Goal: Task Accomplishment & Management: Manage account settings

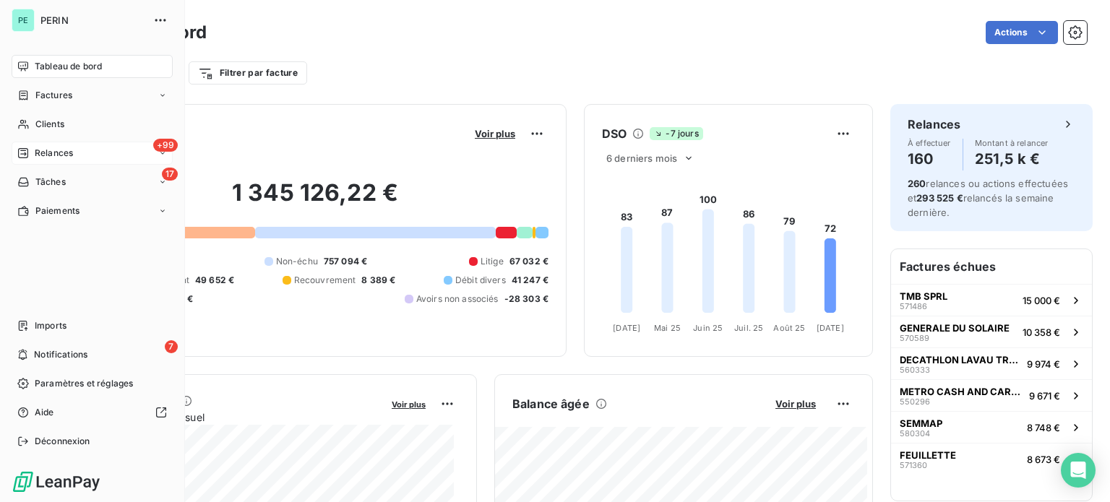
click at [60, 153] on span "Relances" at bounding box center [54, 153] width 38 height 13
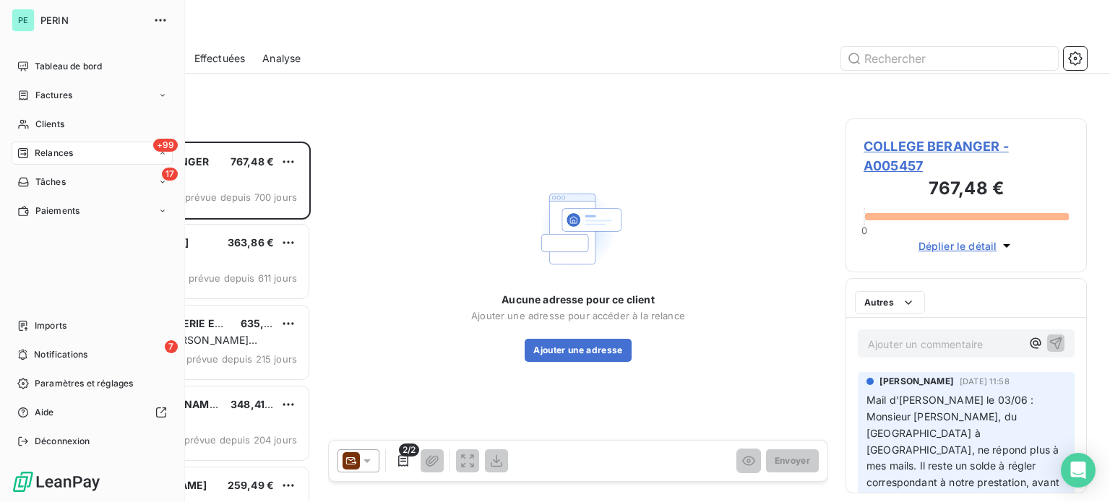
scroll to position [350, 230]
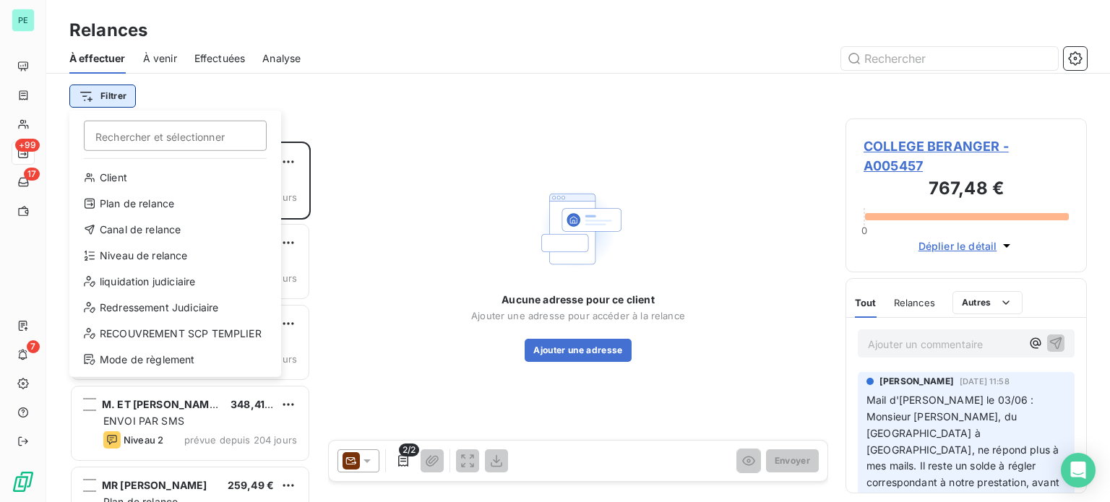
click at [107, 90] on html "PE +99 17 7 Relances À effectuer À venir Effectuées Analyse Filtrer Rechercher …" at bounding box center [555, 251] width 1110 height 502
click at [130, 255] on div "Niveau de relance" at bounding box center [175, 255] width 200 height 23
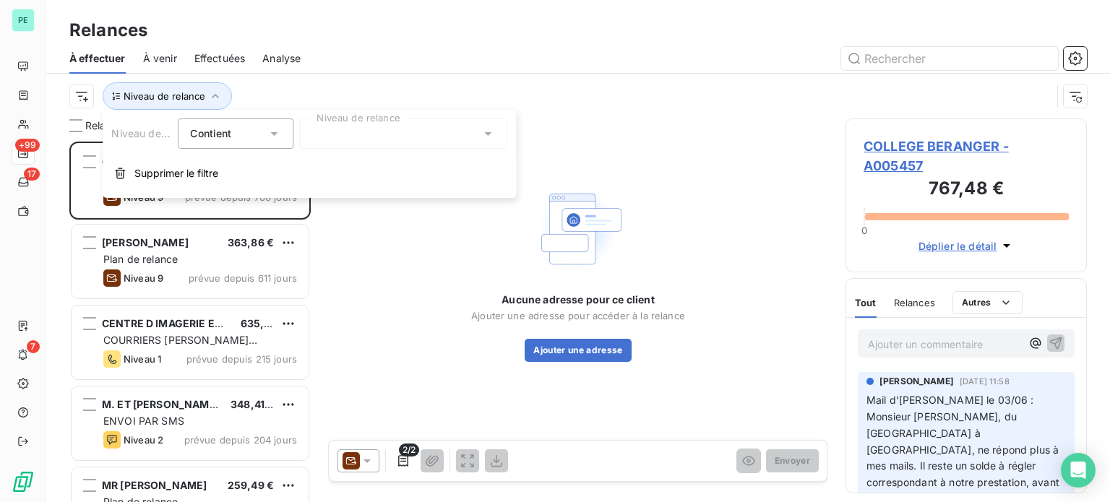
click at [337, 132] on div at bounding box center [403, 134] width 208 height 30
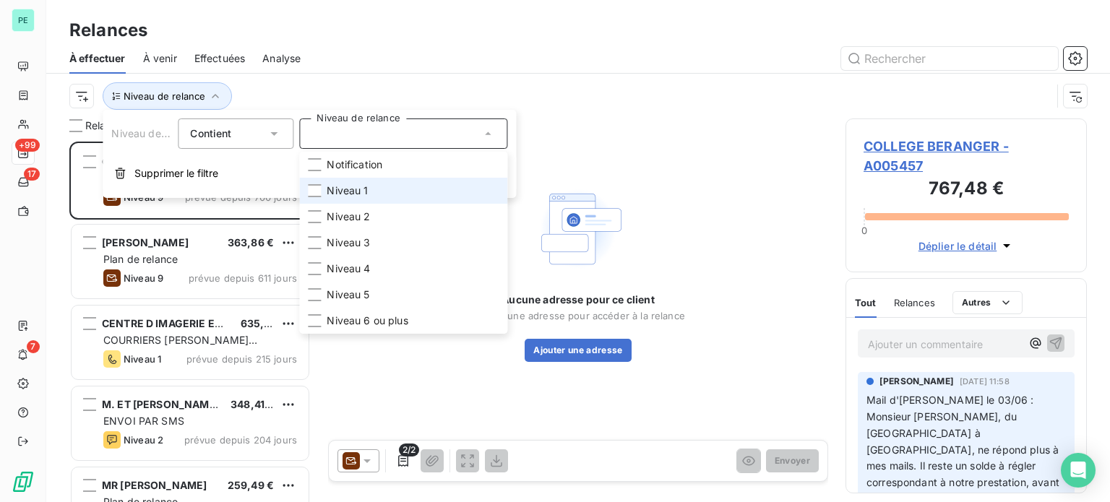
click at [340, 184] on span "Niveau 1" at bounding box center [347, 191] width 41 height 14
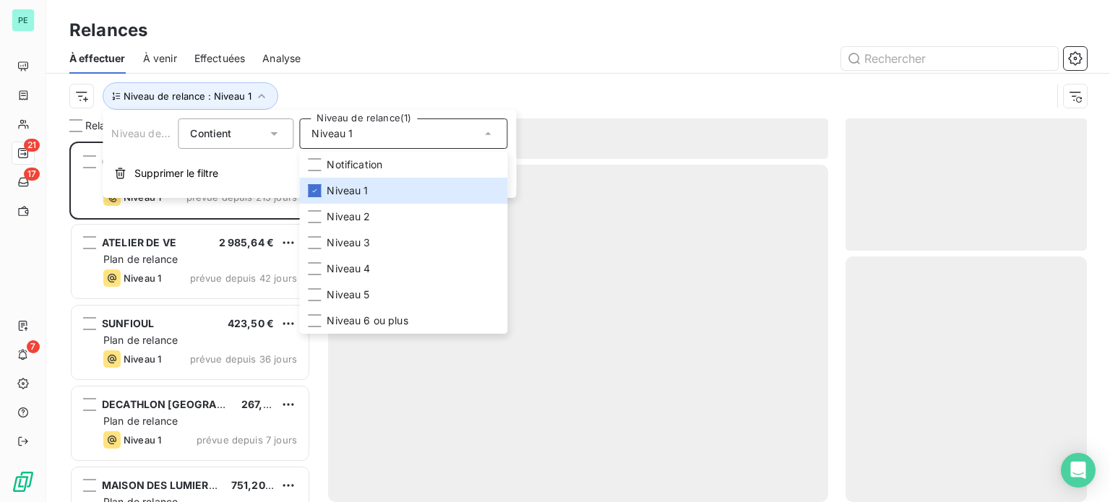
scroll to position [350, 230]
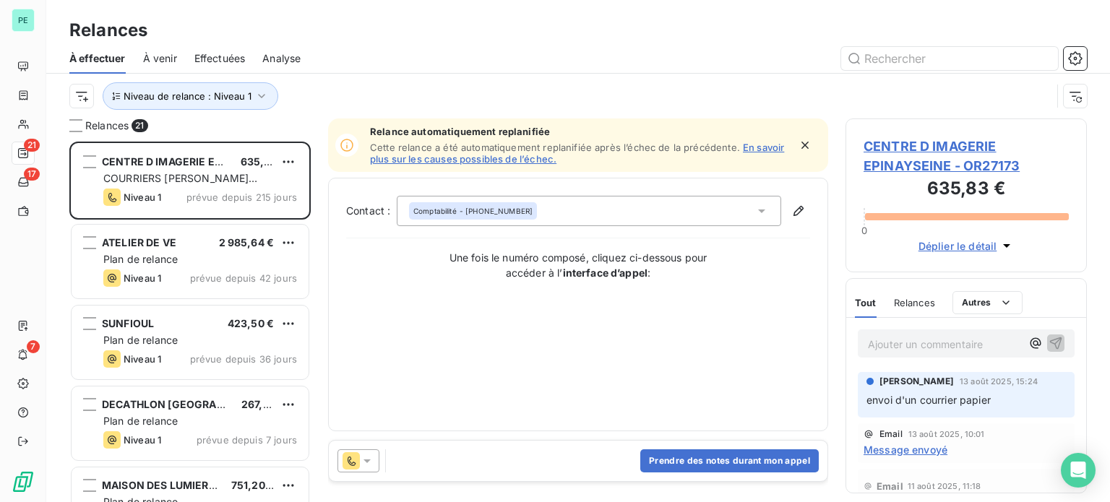
click at [367, 56] on div at bounding box center [702, 58] width 769 height 23
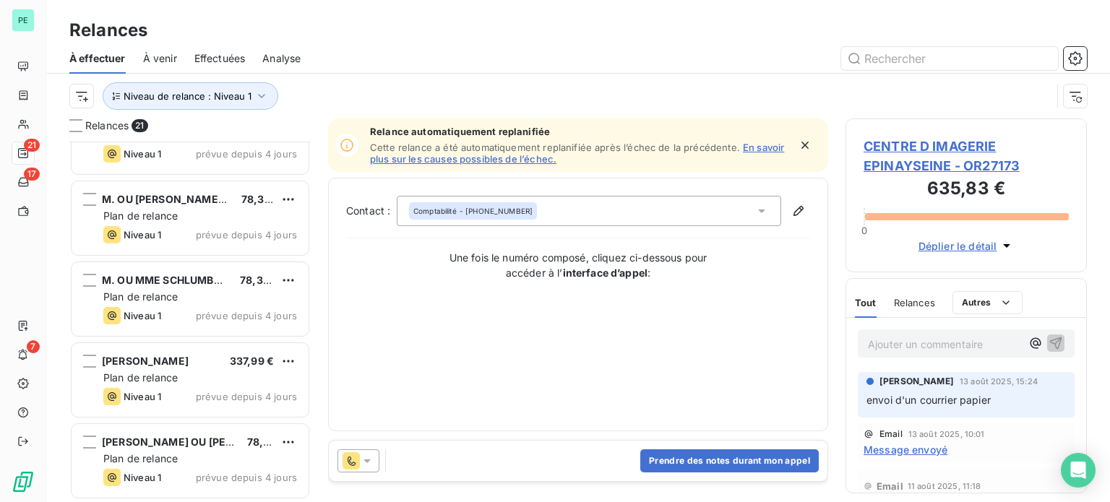
scroll to position [772, 0]
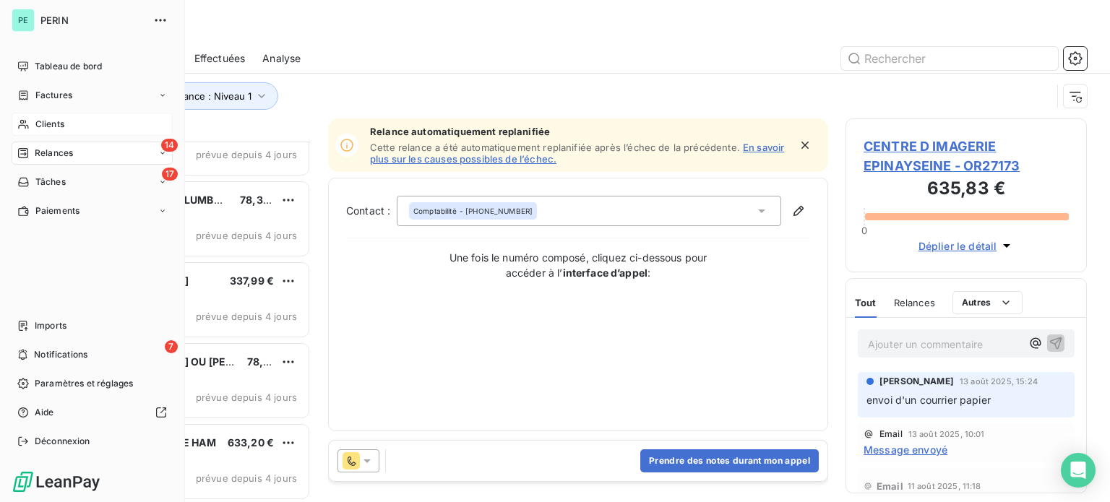
click at [53, 117] on div "Clients" at bounding box center [92, 124] width 161 height 23
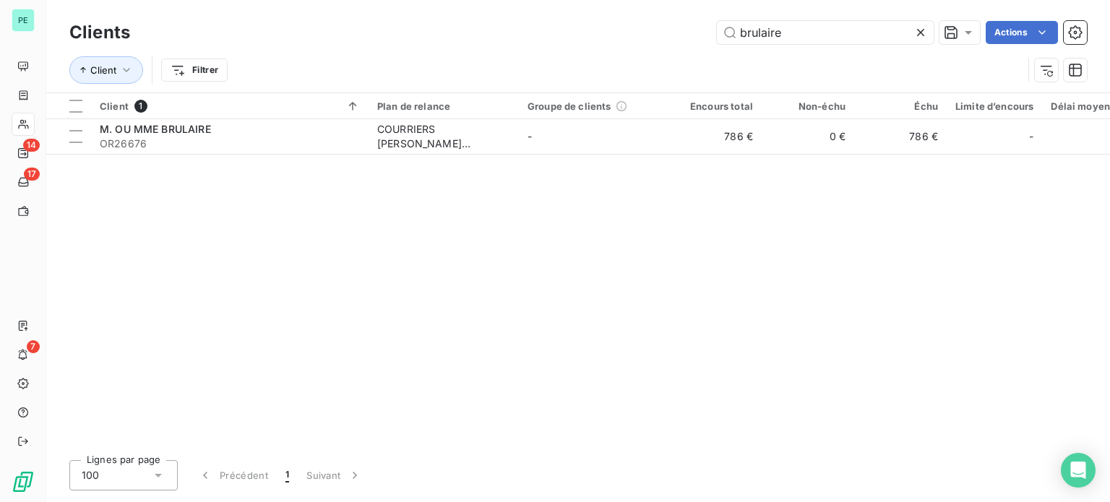
drag, startPoint x: 806, startPoint y: 32, endPoint x: 566, endPoint y: 32, distance: 240.6
click at [567, 32] on div "brulaire Actions" at bounding box center [616, 32] width 939 height 23
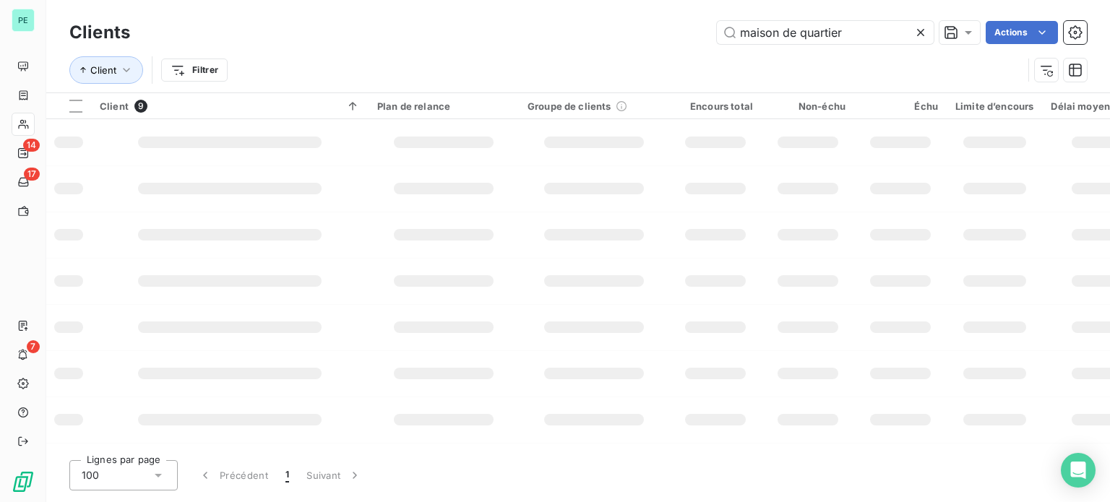
type input "maison de quartier"
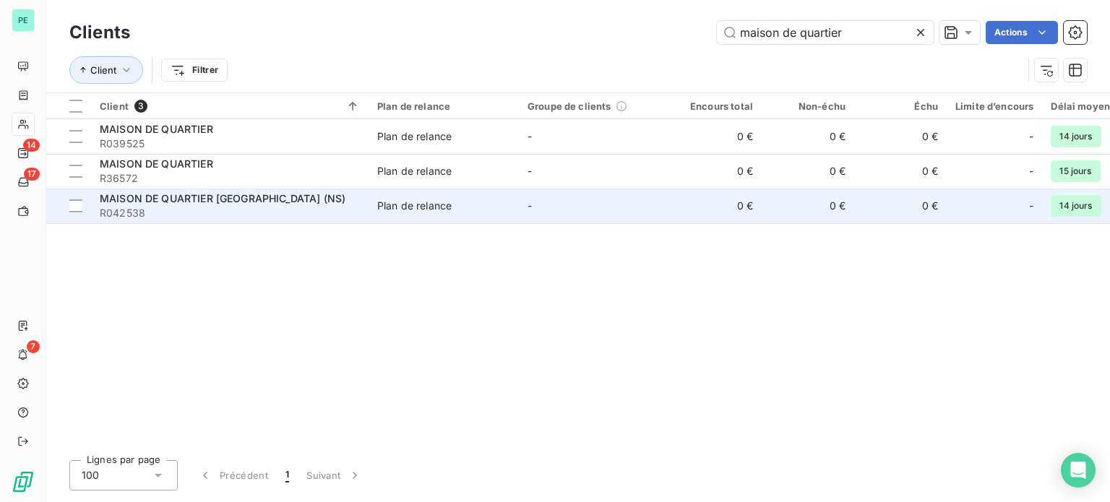
click at [673, 210] on td "0 €" at bounding box center [715, 206] width 92 height 35
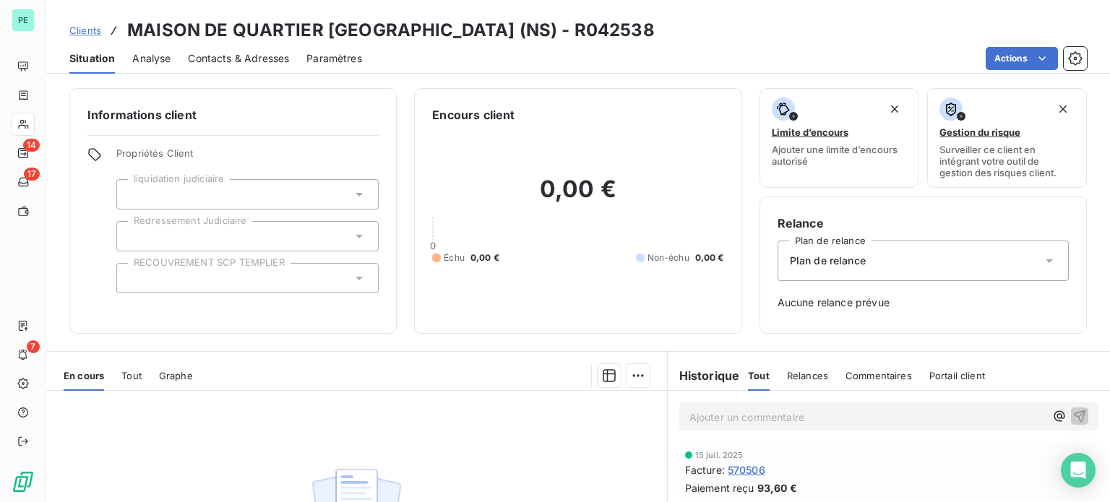
click at [240, 54] on span "Contacts & Adresses" at bounding box center [238, 58] width 101 height 14
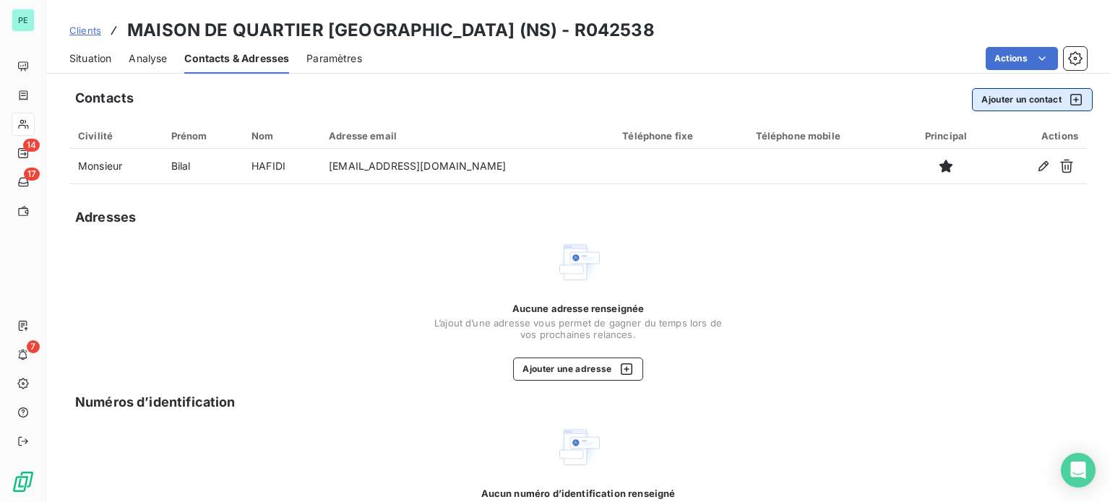
click at [996, 98] on button "Ajouter un contact" at bounding box center [1032, 99] width 121 height 23
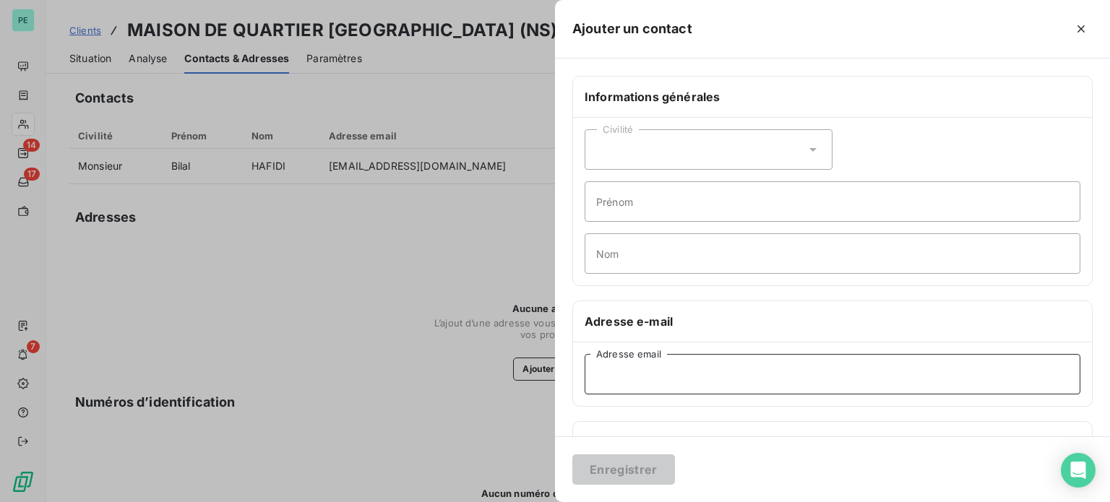
click at [659, 381] on input "Adresse email" at bounding box center [833, 374] width 496 height 40
paste input "[EMAIL_ADDRESS][DOMAIN_NAME]"
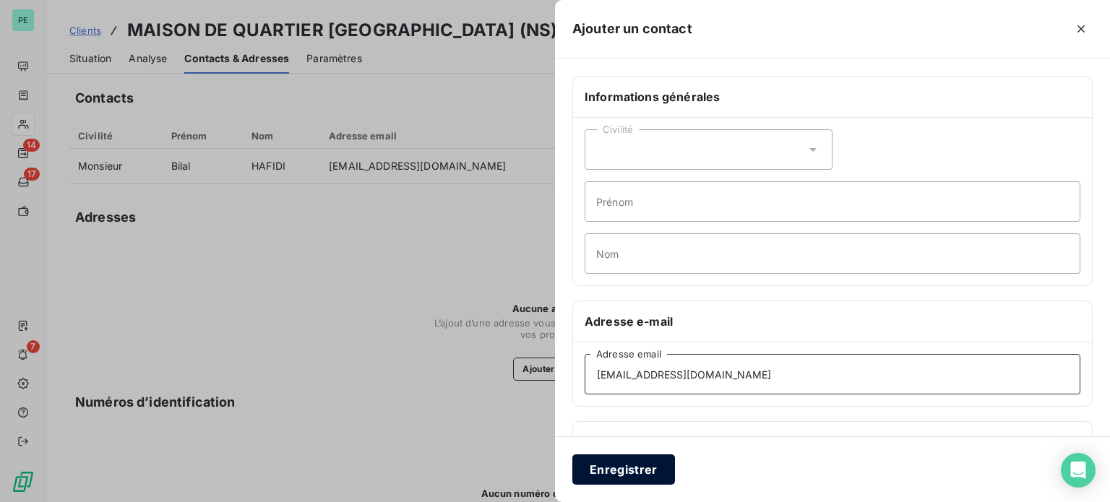
type input "[EMAIL_ADDRESS][DOMAIN_NAME]"
click at [656, 476] on button "Enregistrer" at bounding box center [623, 470] width 103 height 30
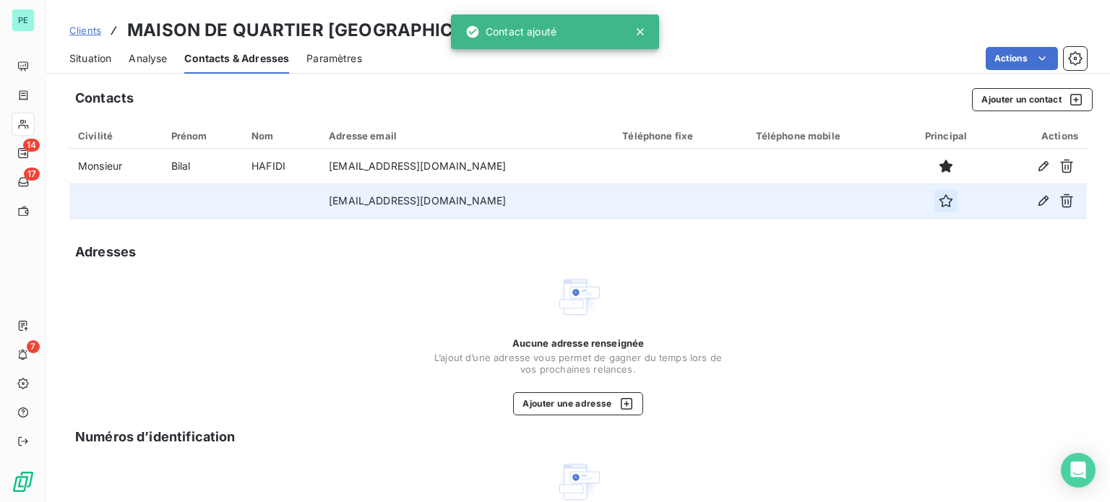
click at [939, 199] on icon "button" at bounding box center [946, 201] width 14 height 14
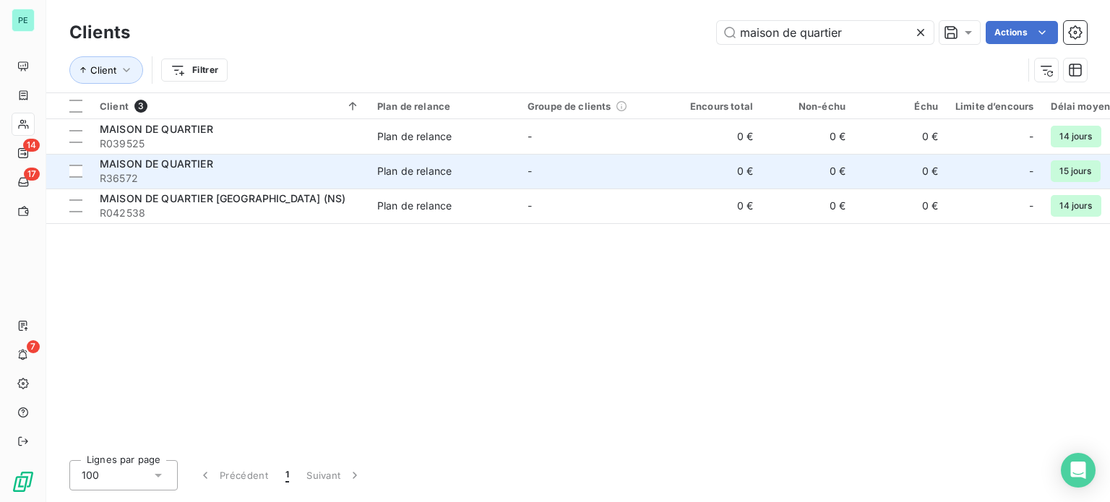
click at [392, 168] on div "Plan de relance" at bounding box center [414, 171] width 74 height 14
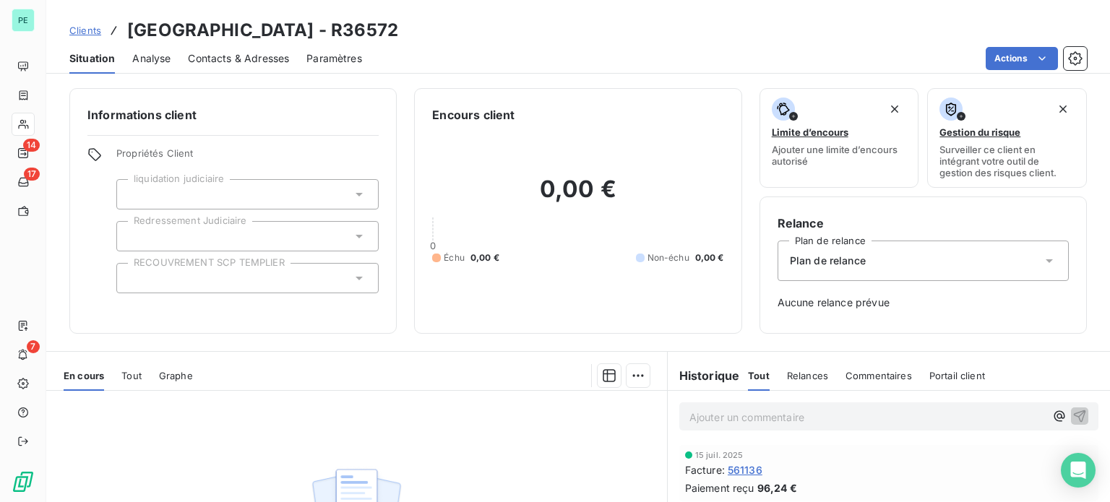
click at [254, 46] on div "Contacts & Adresses" at bounding box center [238, 58] width 101 height 30
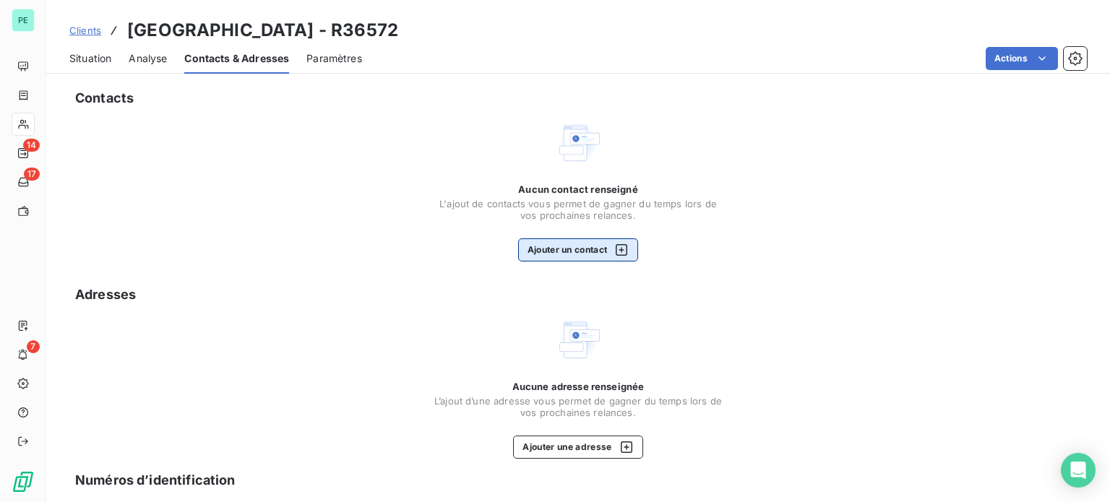
click at [555, 247] on button "Ajouter un contact" at bounding box center [578, 249] width 121 height 23
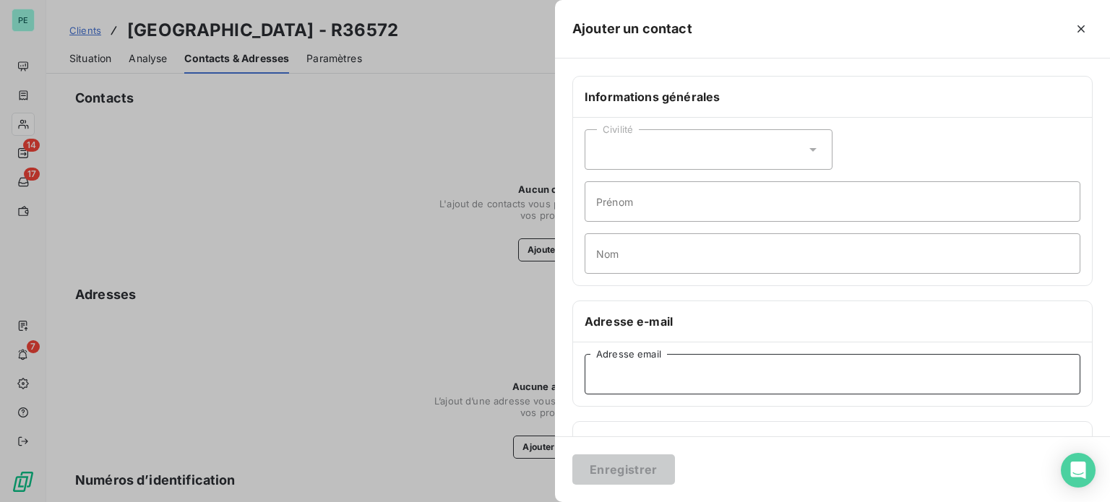
click at [661, 374] on input "Adresse email" at bounding box center [833, 374] width 496 height 40
paste input "[EMAIL_ADDRESS][DOMAIN_NAME]"
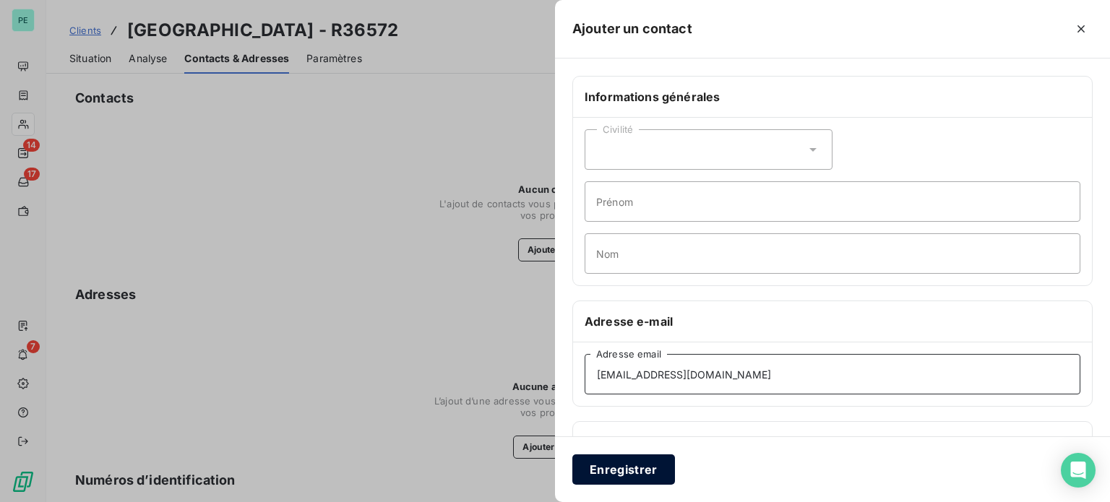
type input "[EMAIL_ADDRESS][DOMAIN_NAME]"
click at [642, 470] on button "Enregistrer" at bounding box center [623, 470] width 103 height 30
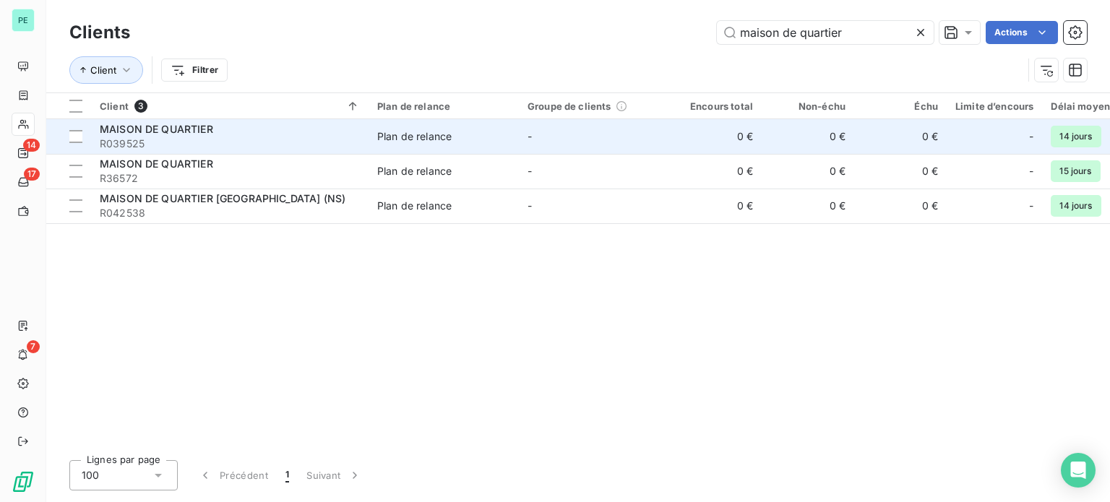
click at [434, 141] on div "Plan de relance" at bounding box center [414, 136] width 74 height 14
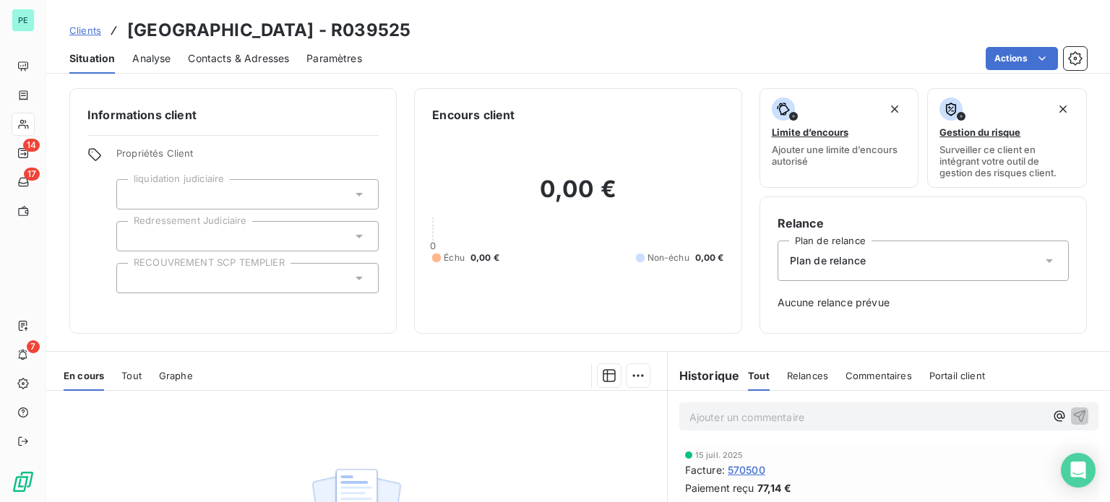
click at [208, 56] on span "Contacts & Adresses" at bounding box center [238, 58] width 101 height 14
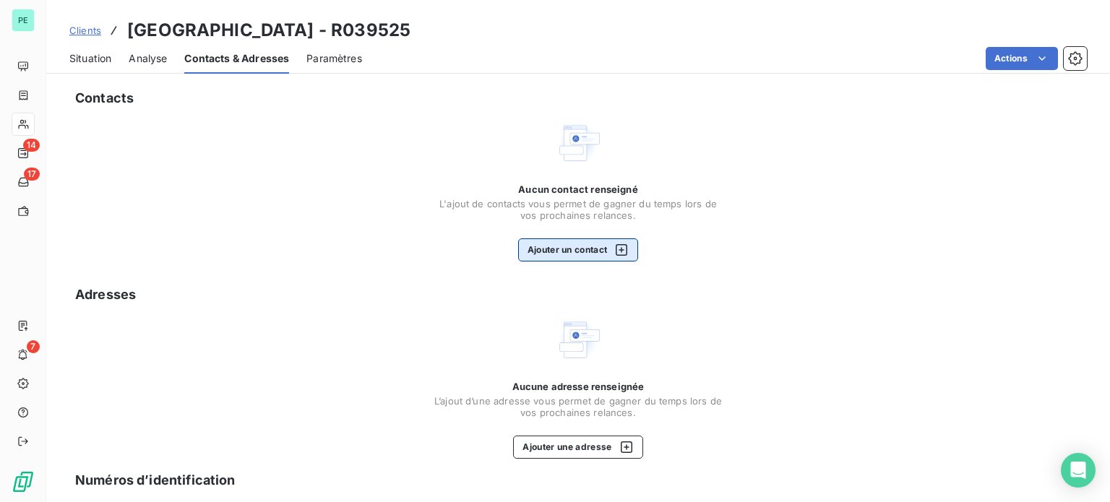
click at [556, 244] on button "Ajouter un contact" at bounding box center [578, 249] width 121 height 23
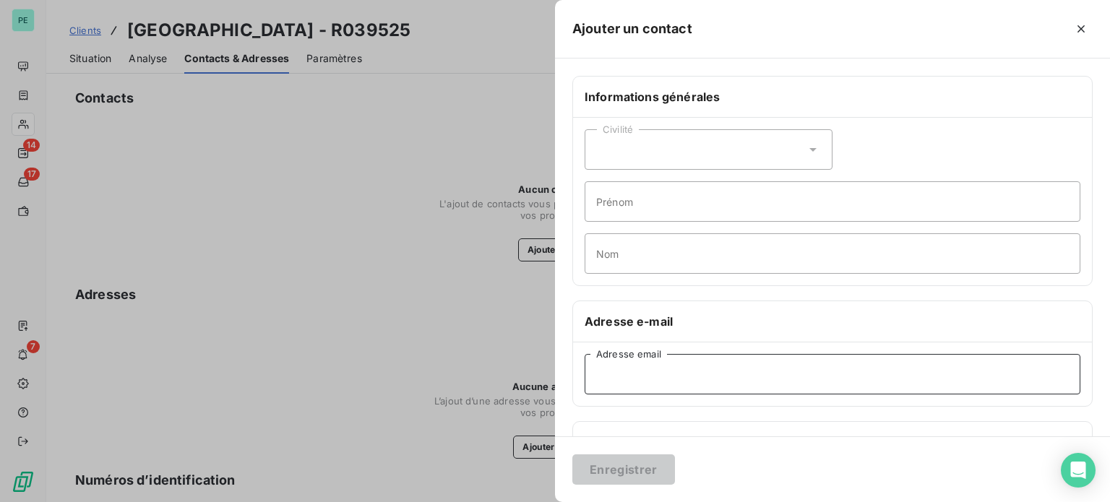
click at [633, 366] on input "Adresse email" at bounding box center [833, 374] width 496 height 40
paste input "[EMAIL_ADDRESS][DOMAIN_NAME]"
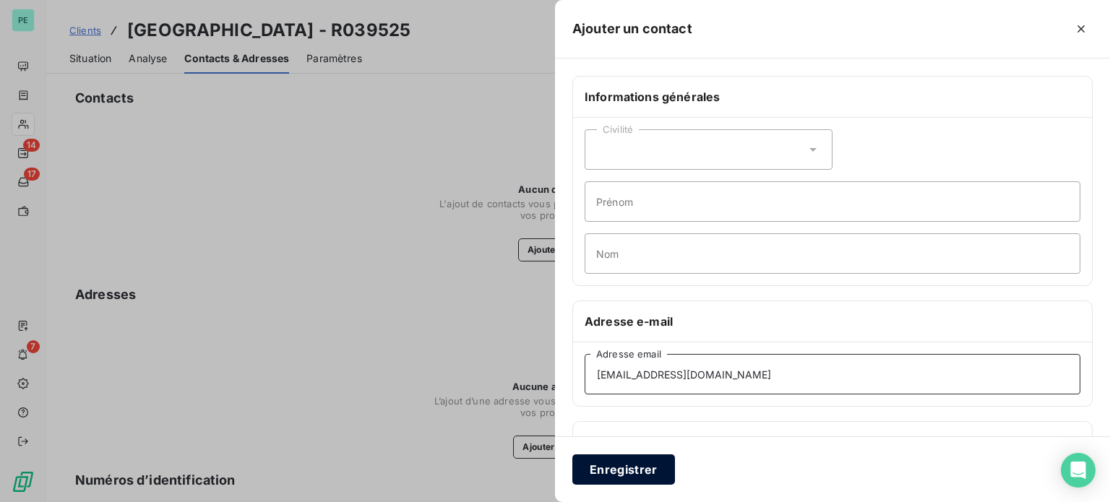
type input "[EMAIL_ADDRESS][DOMAIN_NAME]"
click at [619, 468] on button "Enregistrer" at bounding box center [623, 470] width 103 height 30
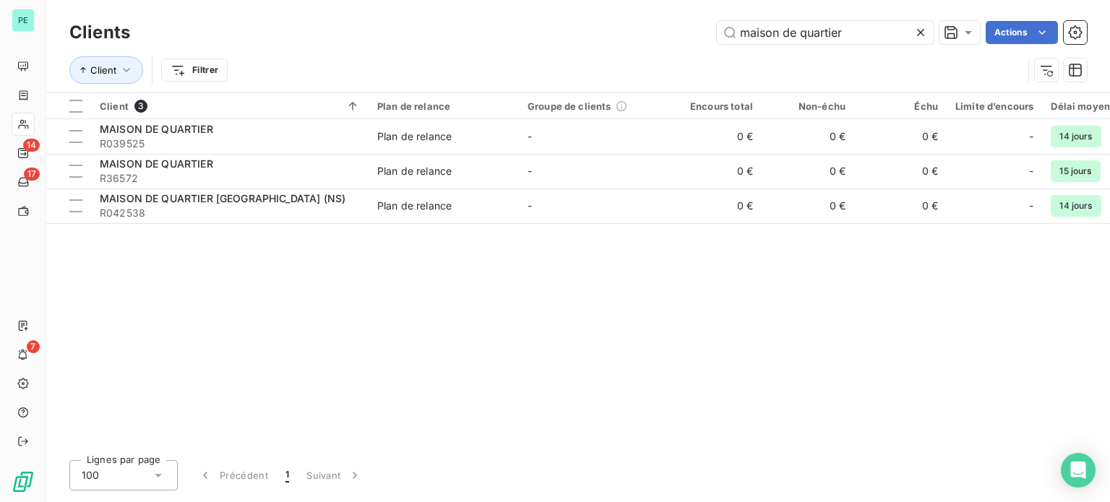
drag, startPoint x: 878, startPoint y: 33, endPoint x: 619, endPoint y: 29, distance: 258.7
click at [621, 29] on div "maison de quartier Actions" at bounding box center [616, 32] width 939 height 23
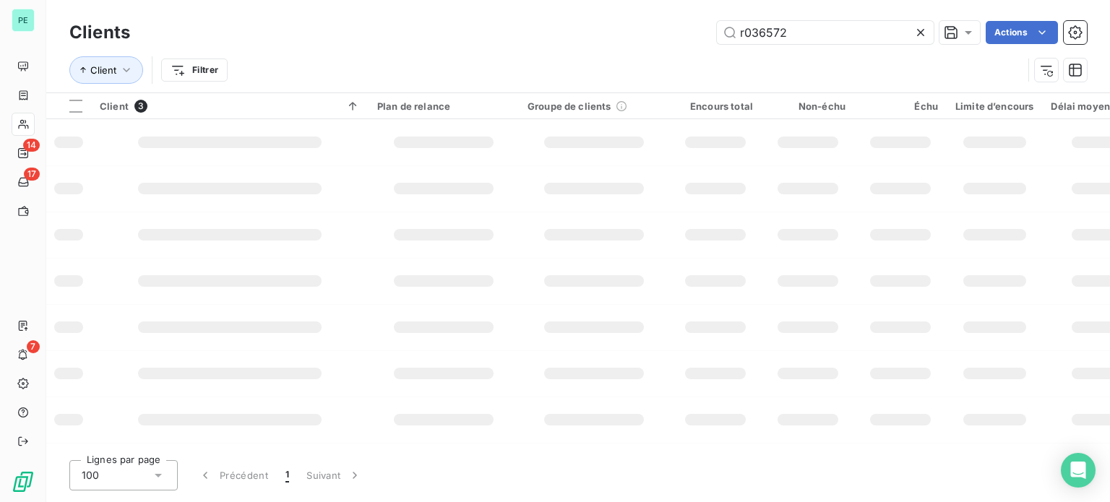
type input "r036572"
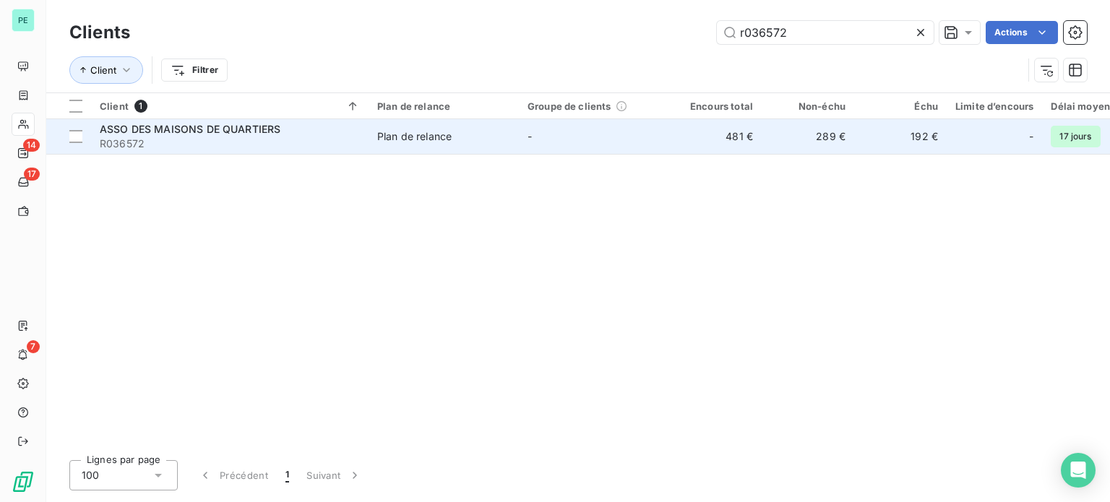
click at [574, 139] on td "-" at bounding box center [594, 136] width 150 height 35
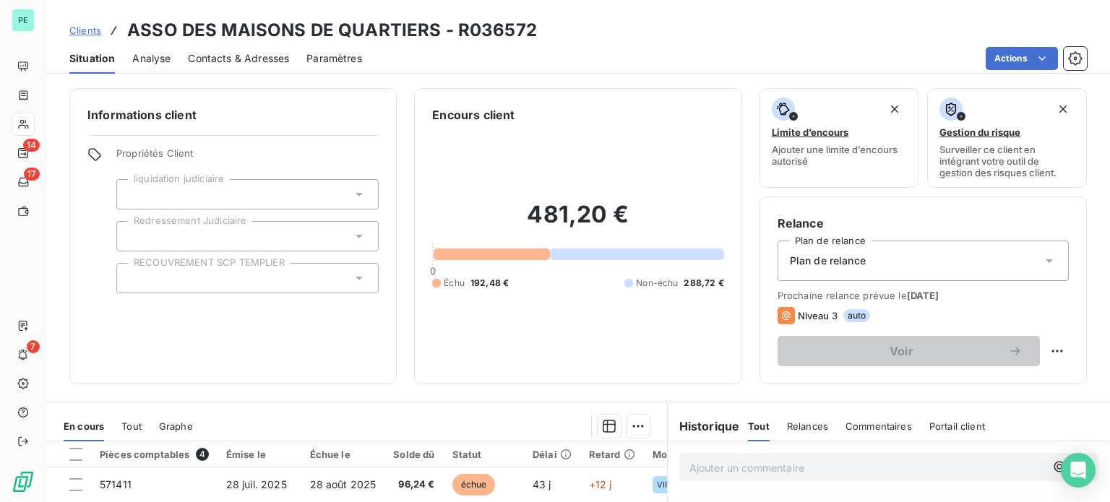
click at [246, 56] on span "Contacts & Adresses" at bounding box center [238, 58] width 101 height 14
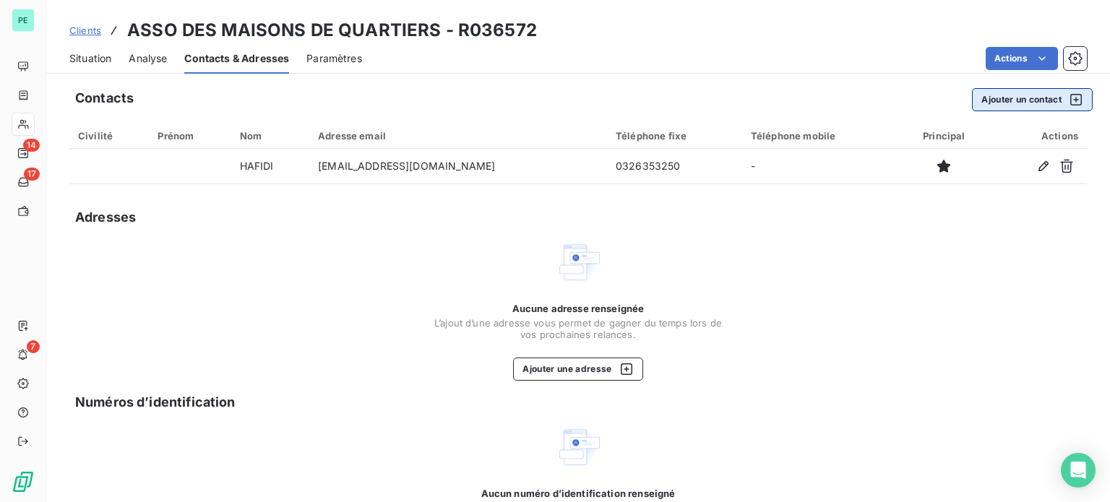
click at [977, 101] on button "Ajouter un contact" at bounding box center [1032, 99] width 121 height 23
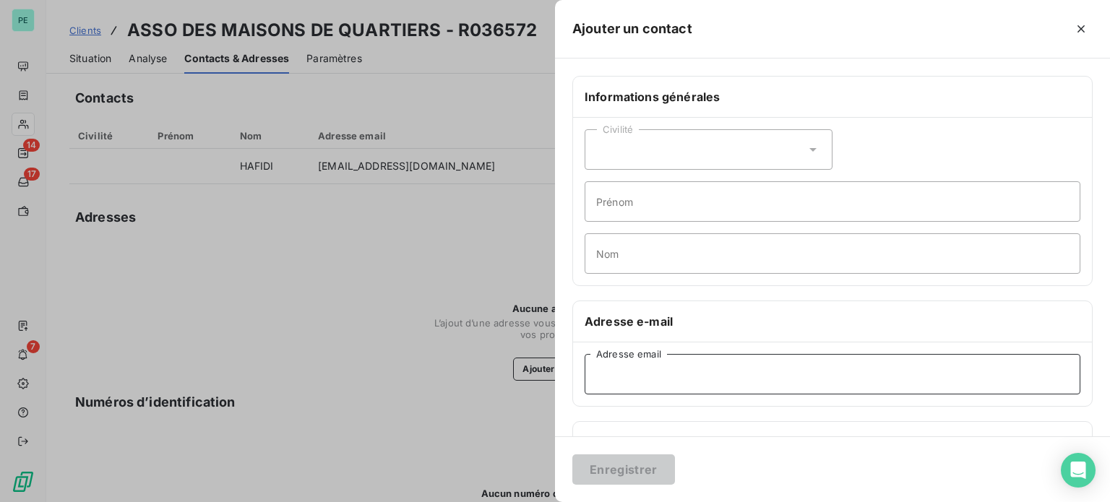
click at [641, 366] on input "Adresse email" at bounding box center [833, 374] width 496 height 40
paste input "[EMAIL_ADDRESS][DOMAIN_NAME]"
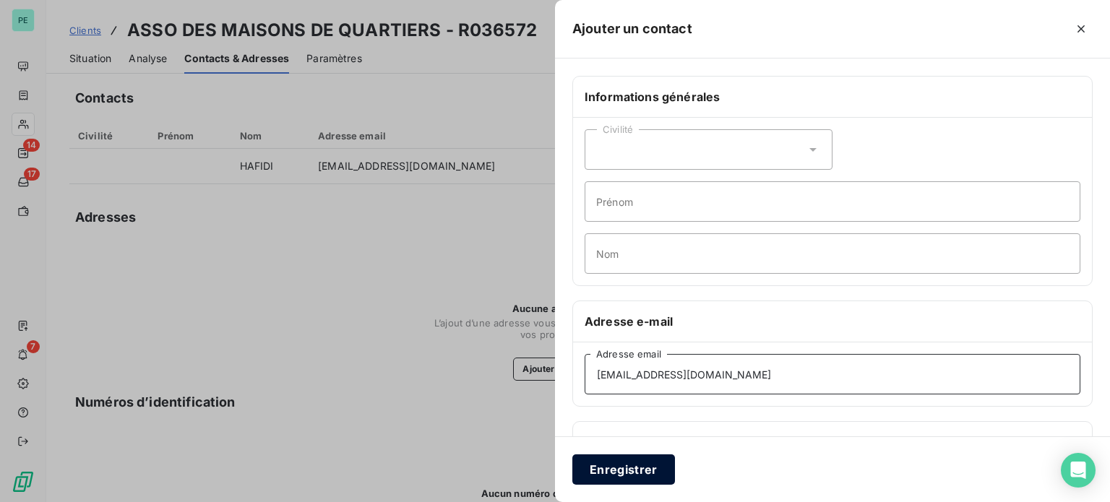
type input "[EMAIL_ADDRESS][DOMAIN_NAME]"
click at [643, 468] on button "Enregistrer" at bounding box center [623, 470] width 103 height 30
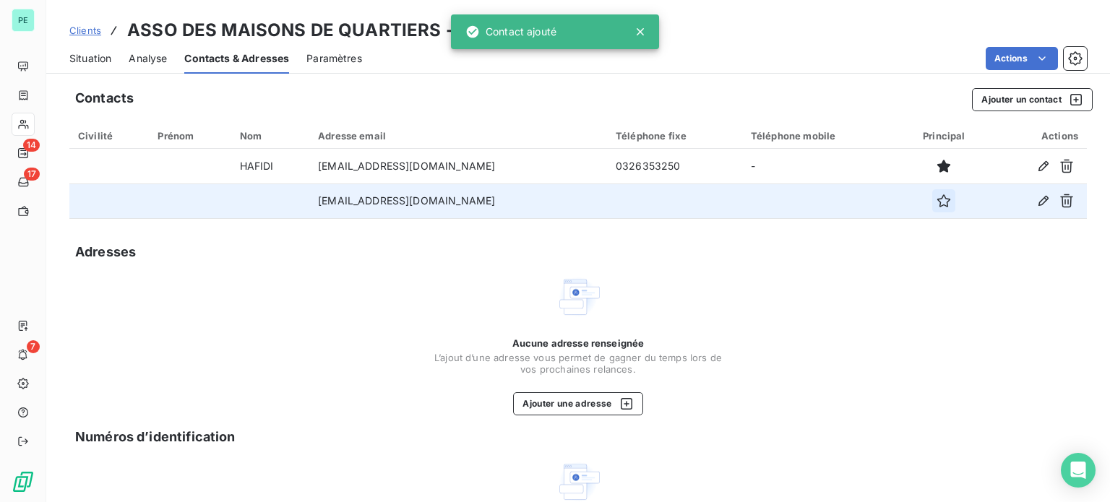
click at [937, 204] on icon "button" at bounding box center [943, 200] width 13 height 13
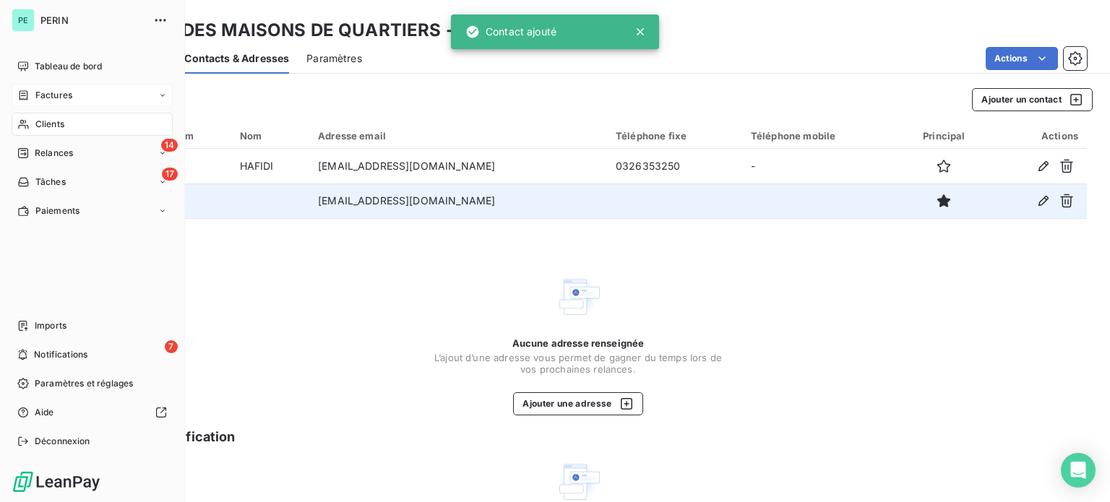
click at [40, 98] on span "Factures" at bounding box center [53, 95] width 37 height 13
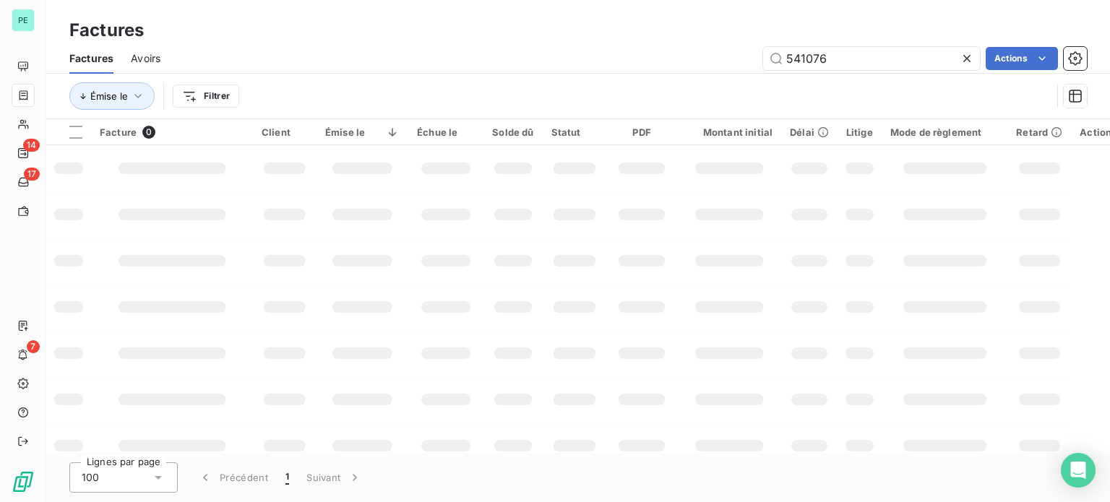
drag, startPoint x: 715, startPoint y: 55, endPoint x: 697, endPoint y: 55, distance: 17.3
click at [697, 55] on div "541076 Actions" at bounding box center [632, 58] width 909 height 23
type input "571255"
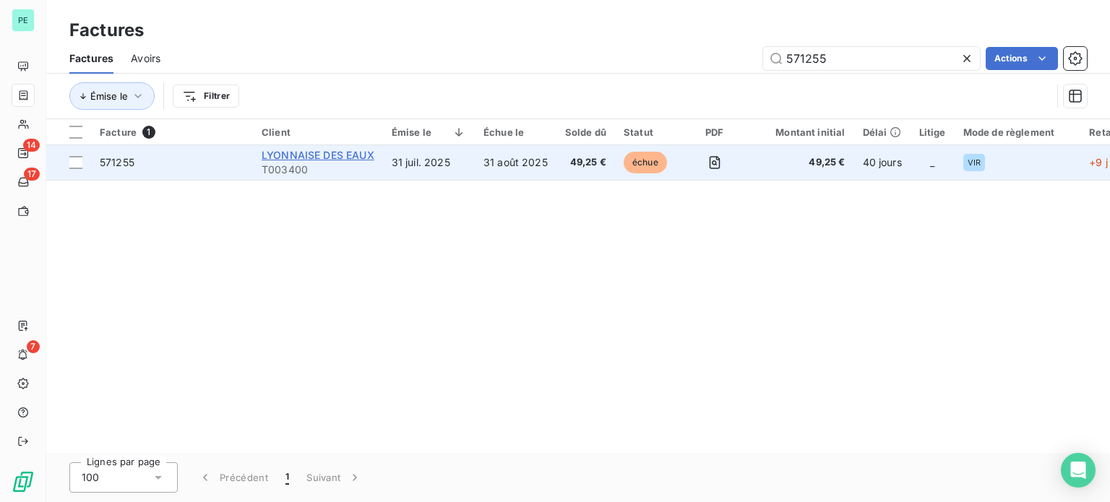
click at [298, 154] on span "LYONNAISE DES EAUX" at bounding box center [318, 155] width 113 height 12
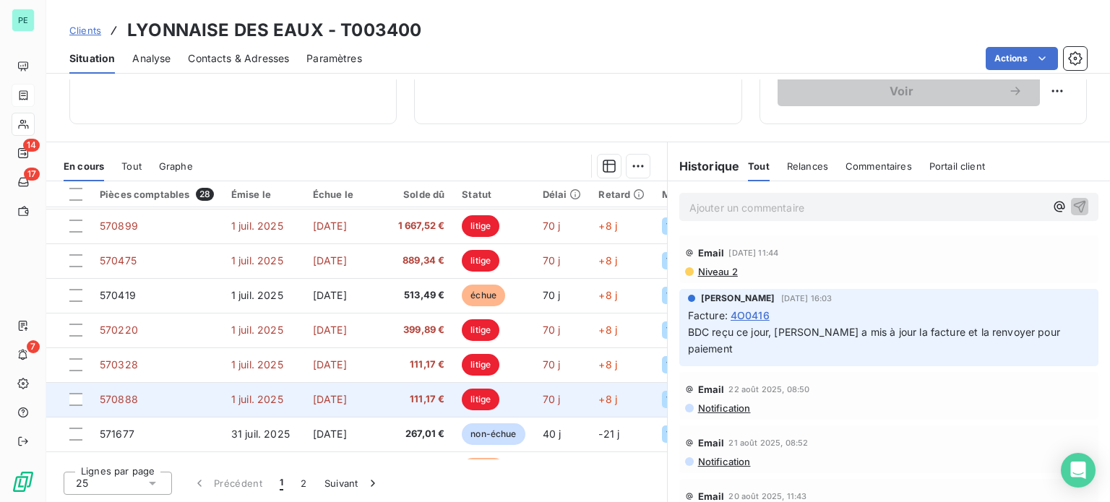
scroll to position [621, 0]
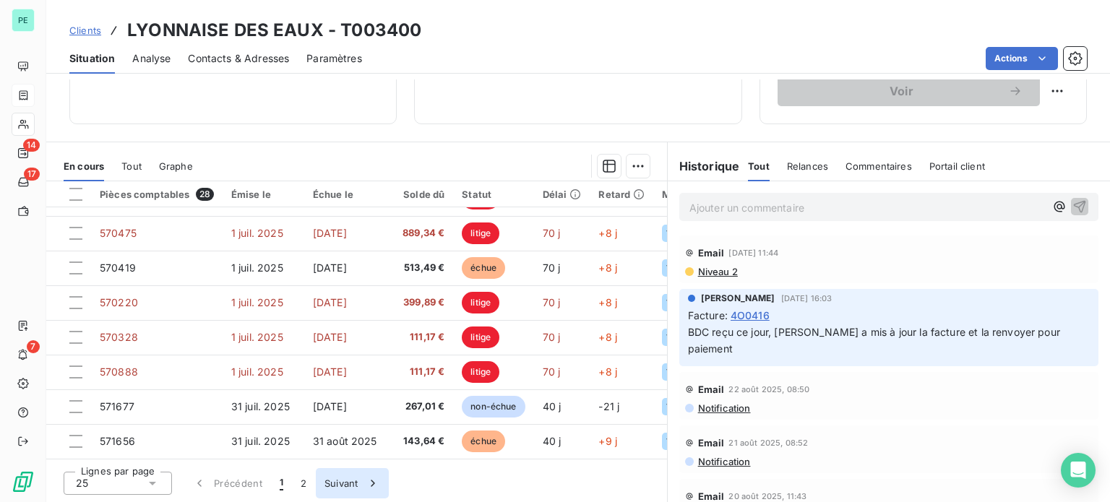
click at [344, 483] on button "Suivant" at bounding box center [352, 483] width 73 height 30
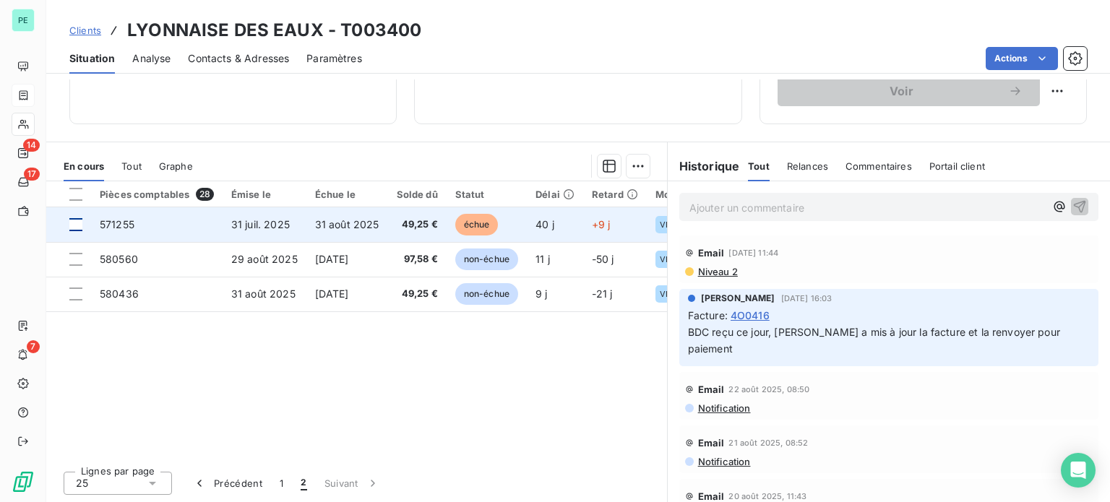
click at [74, 220] on div at bounding box center [75, 224] width 13 height 13
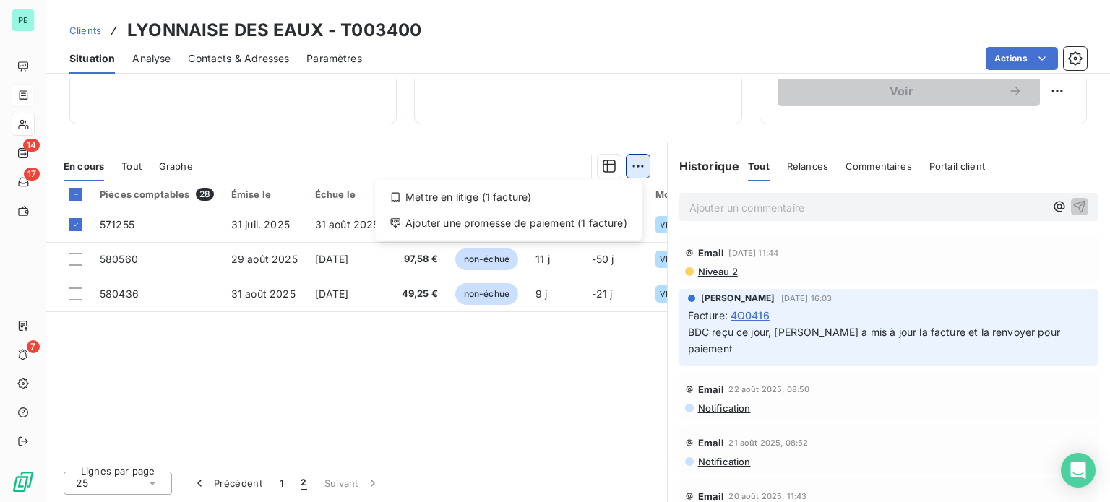
click at [628, 163] on html "PE 14 17 7 Clients LYONNAISE DES EAUX - T003400 Situation Analyse Contacts & Ad…" at bounding box center [555, 251] width 1110 height 502
click at [600, 219] on div "Ajouter une promesse de paiement (1 facture)" at bounding box center [508, 223] width 255 height 23
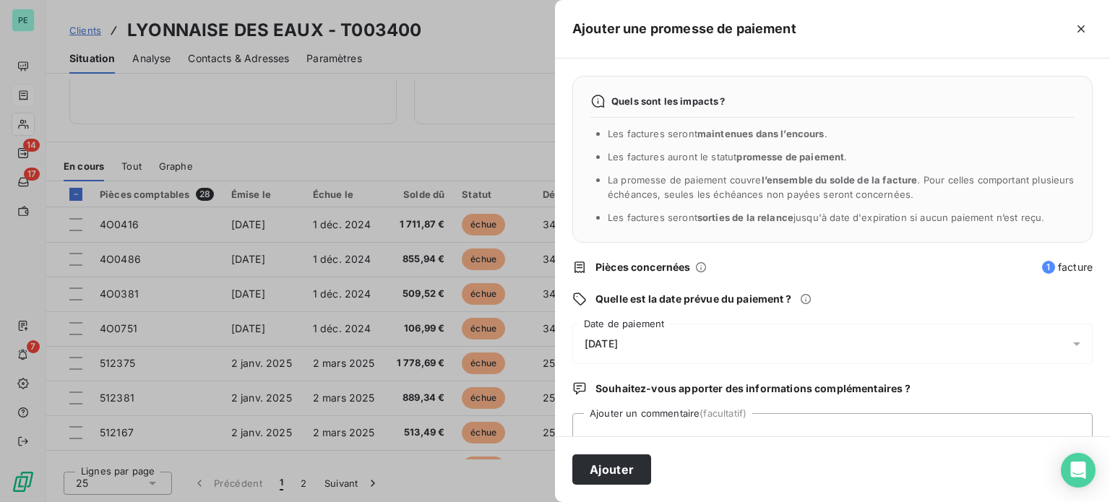
click at [608, 342] on span "[DATE]" at bounding box center [601, 344] width 33 height 12
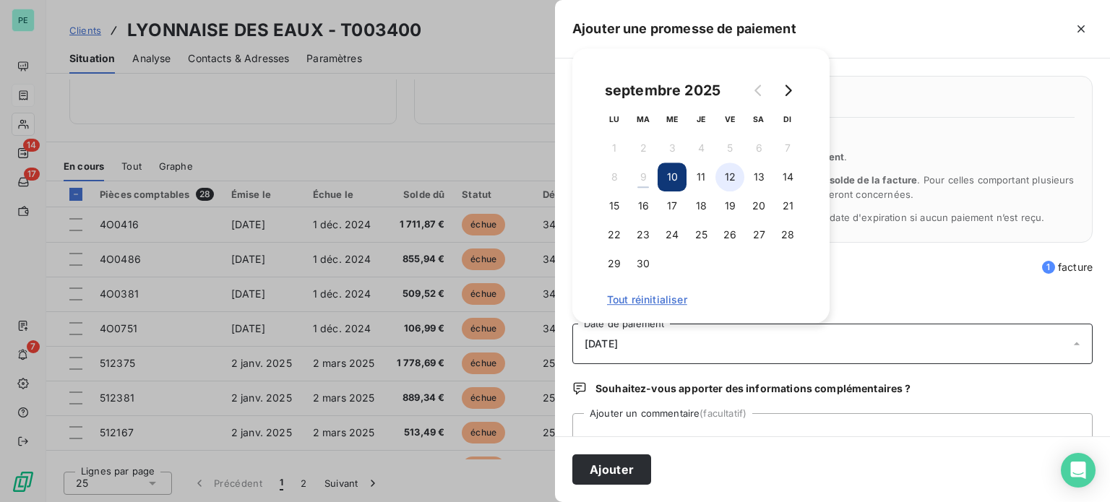
click at [734, 173] on button "12" at bounding box center [729, 177] width 29 height 29
click at [639, 465] on button "Ajouter" at bounding box center [611, 470] width 79 height 30
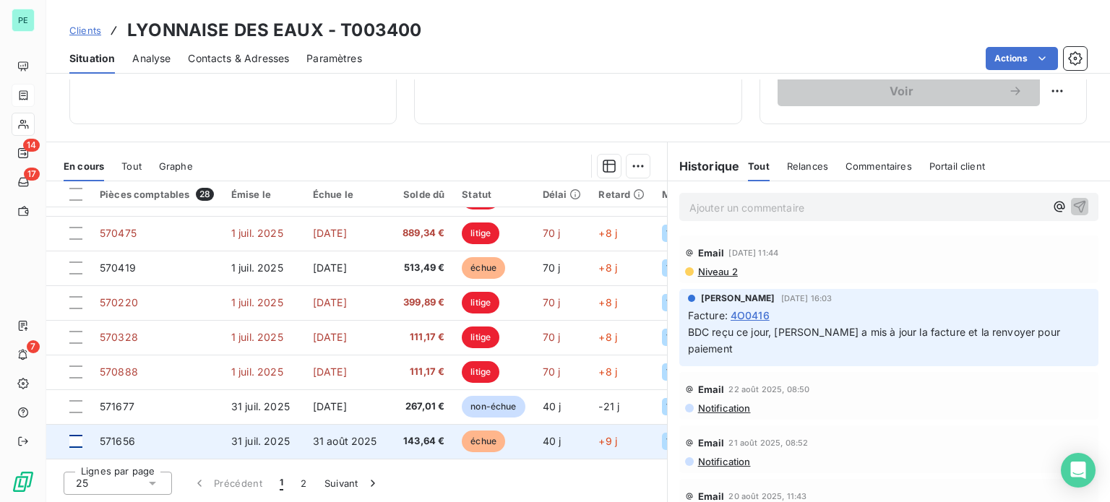
click at [75, 435] on div at bounding box center [75, 441] width 13 height 13
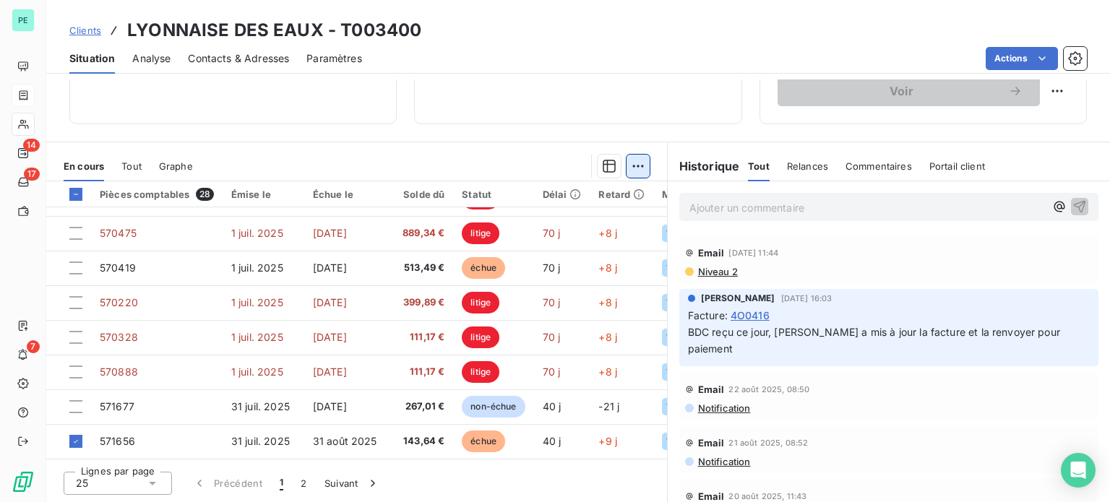
click at [637, 168] on html "PE 14 17 7 Clients LYONNAISE DES EAUX - T003400 Situation Analyse Contacts & Ad…" at bounding box center [555, 251] width 1110 height 502
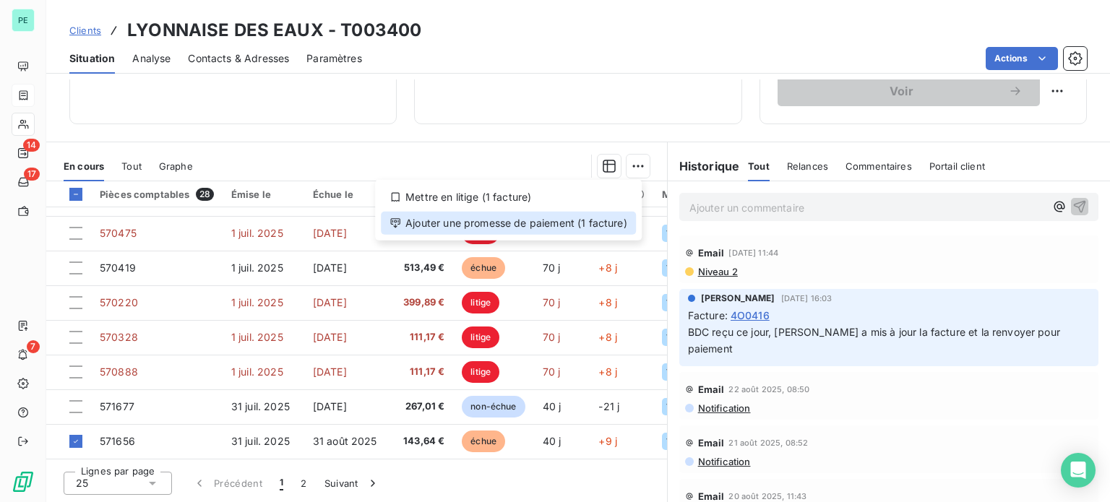
click at [600, 225] on div "Ajouter une promesse de paiement (1 facture)" at bounding box center [508, 223] width 255 height 23
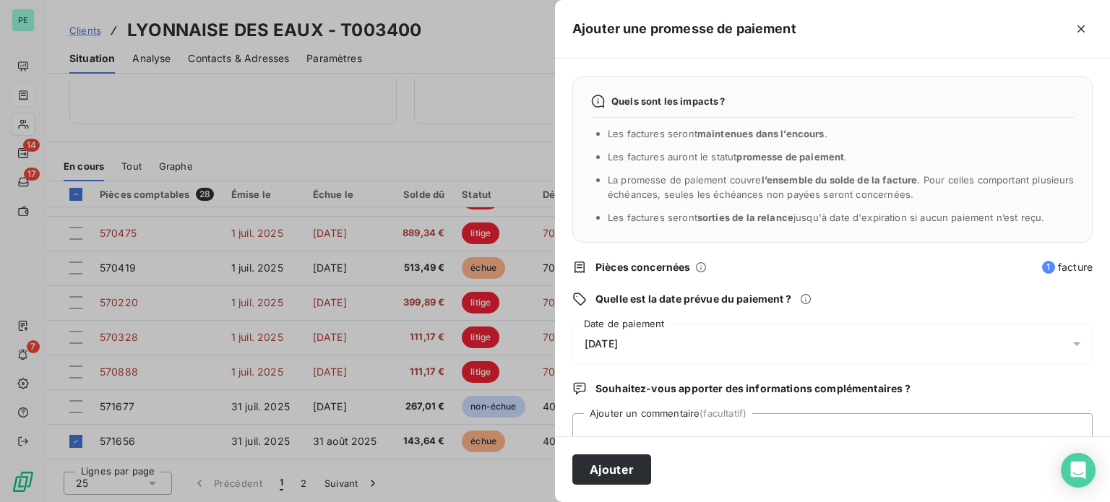
click at [645, 341] on div "[DATE]" at bounding box center [832, 344] width 520 height 40
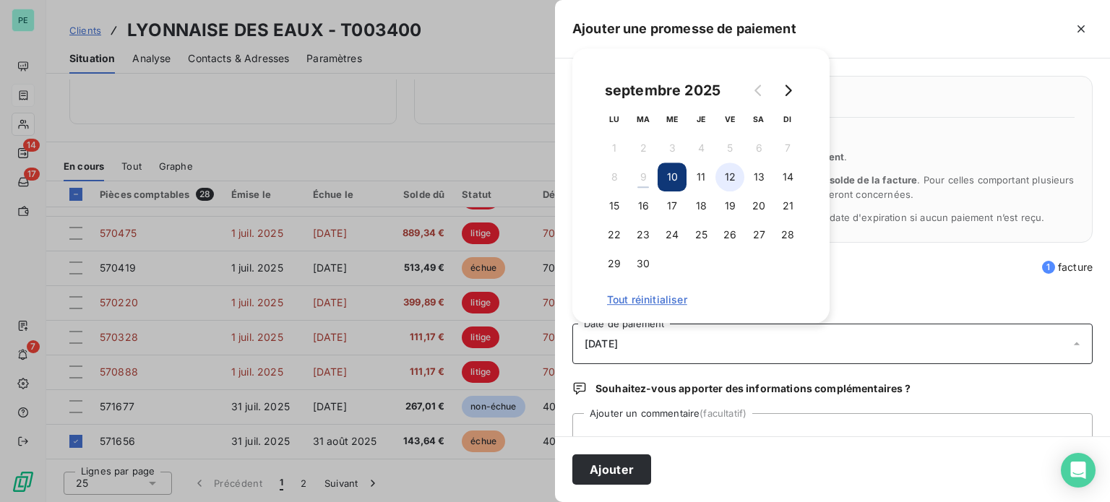
click at [737, 173] on button "12" at bounding box center [729, 177] width 29 height 29
click at [627, 470] on button "Ajouter" at bounding box center [611, 470] width 79 height 30
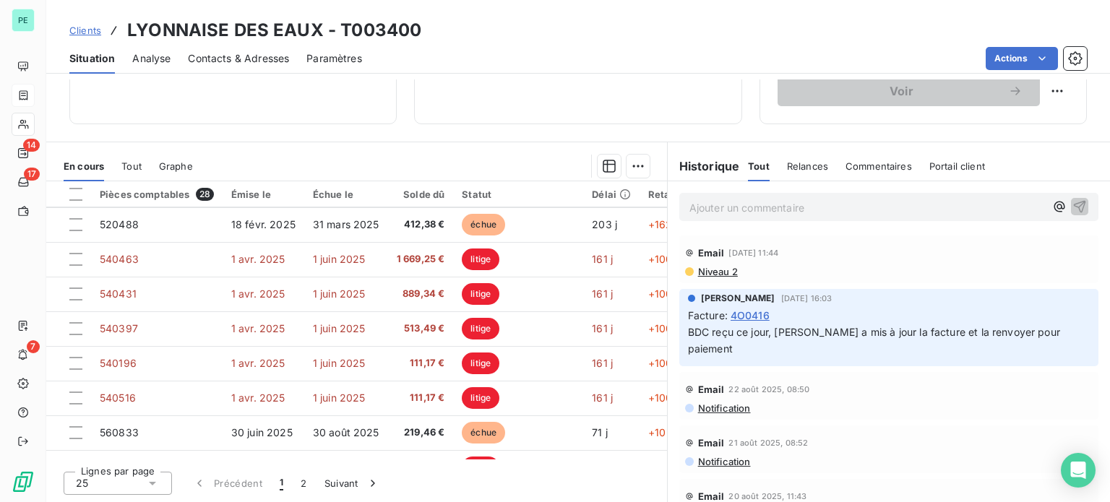
scroll to position [259, 0]
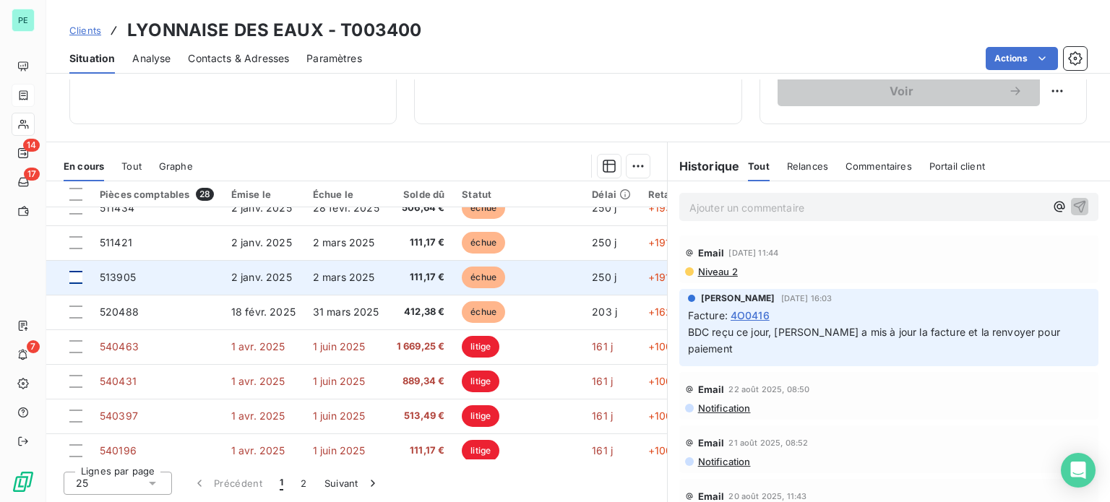
click at [75, 275] on div at bounding box center [75, 277] width 13 height 13
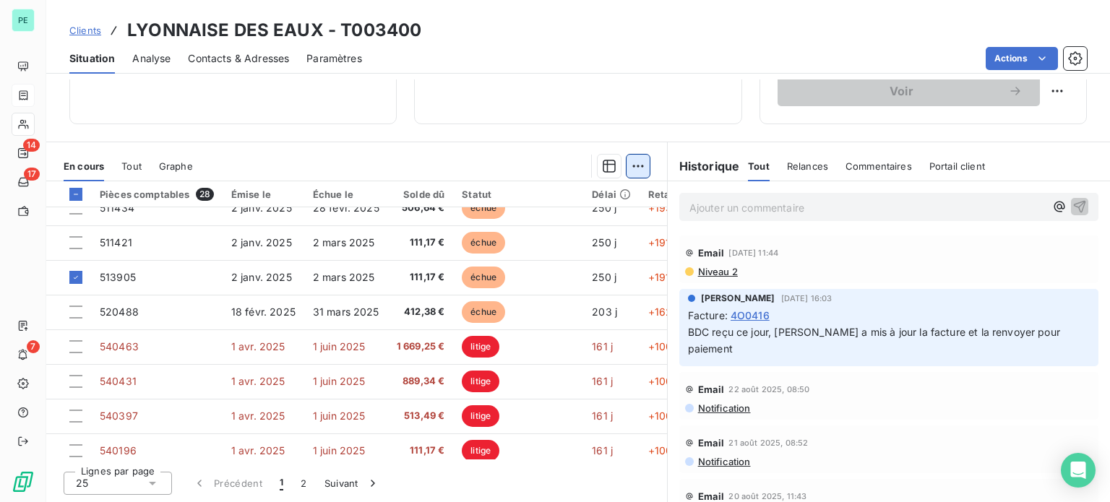
click at [633, 161] on html "PE 14 17 7 Clients LYONNAISE DES EAUX - T003400 Situation Analyse Contacts & Ad…" at bounding box center [555, 251] width 1110 height 502
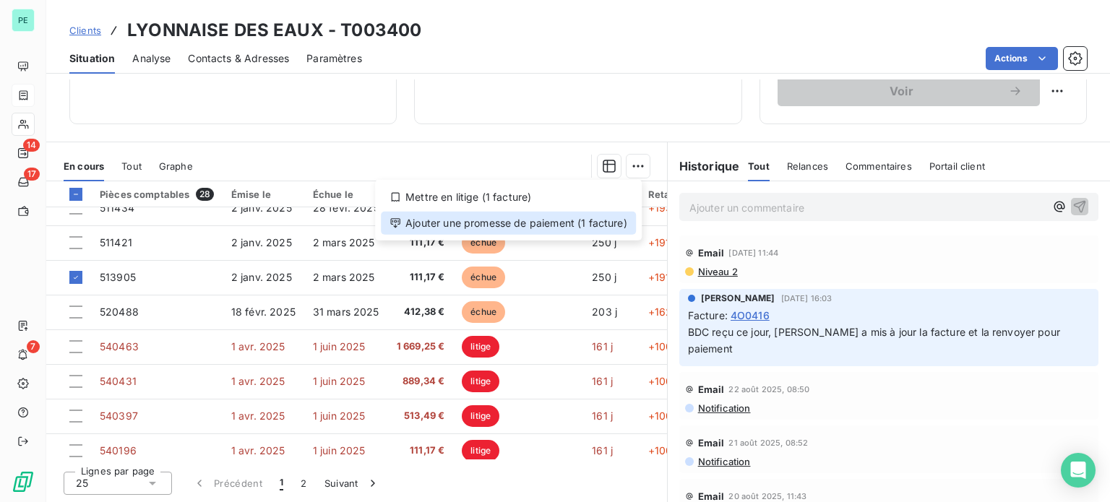
click at [567, 224] on div "Ajouter une promesse de paiement (1 facture)" at bounding box center [508, 223] width 255 height 23
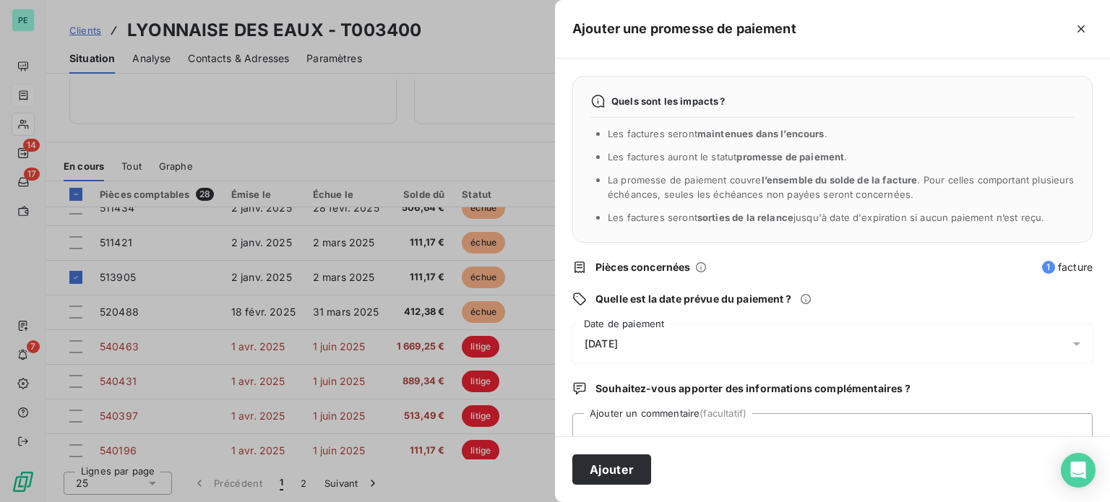
click at [618, 340] on span "[DATE]" at bounding box center [601, 344] width 33 height 12
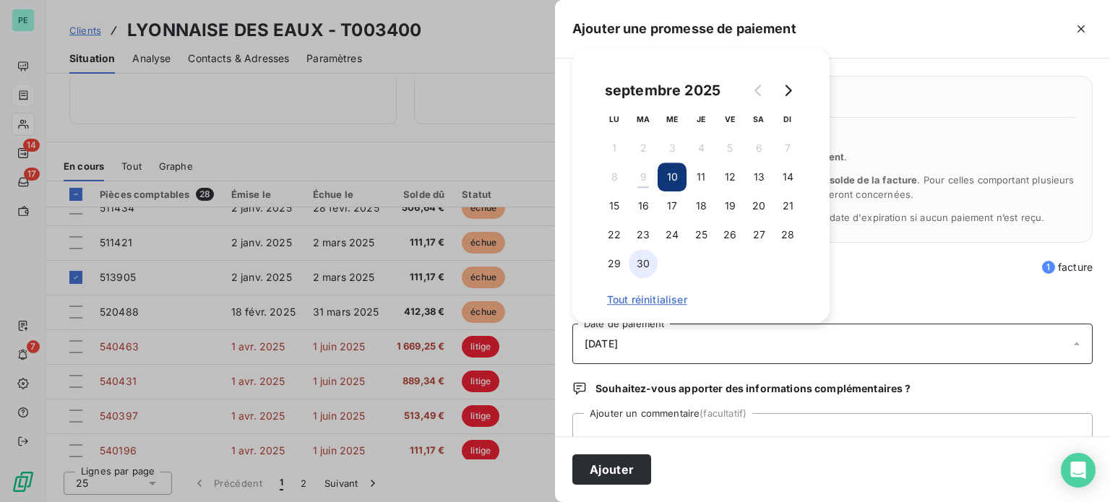
click at [640, 264] on button "30" at bounding box center [643, 263] width 29 height 29
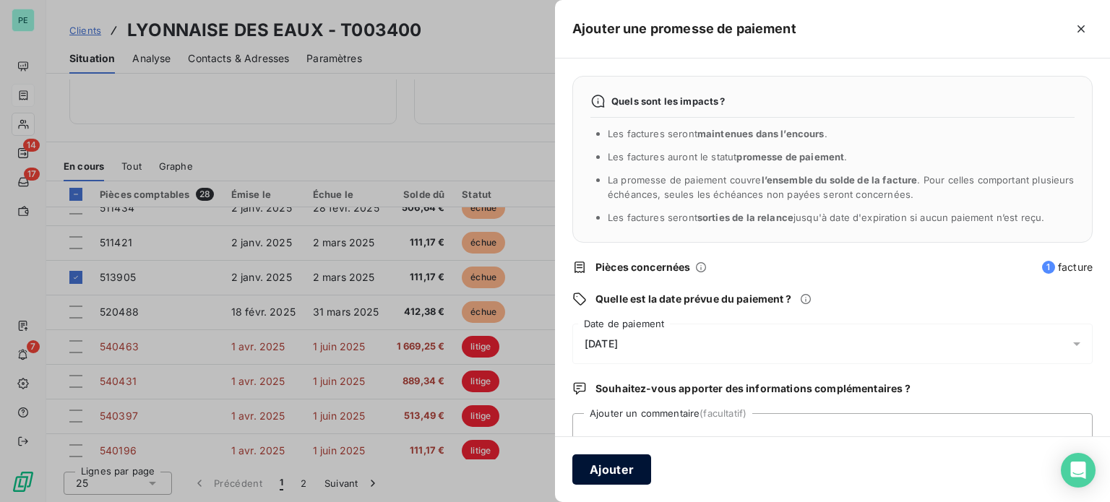
click at [619, 465] on button "Ajouter" at bounding box center [611, 470] width 79 height 30
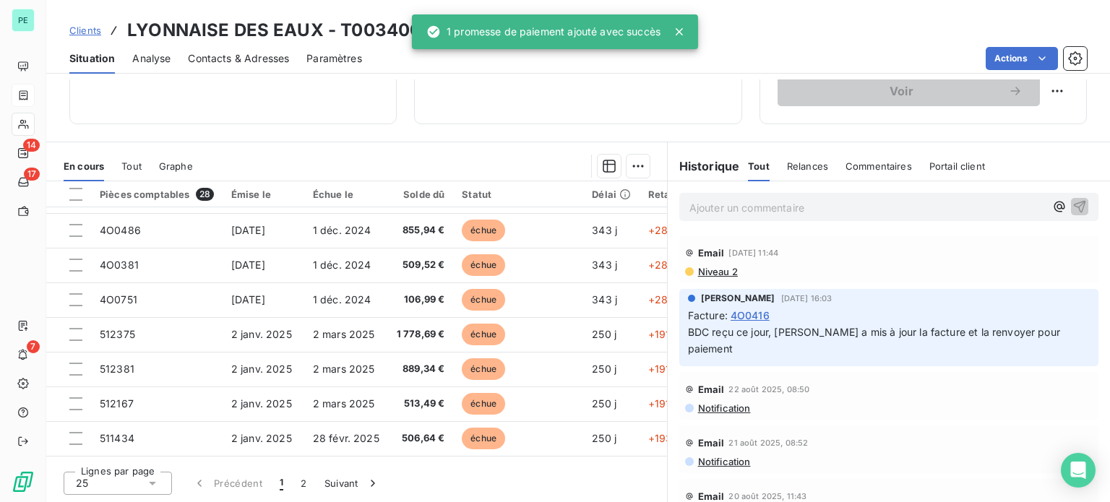
scroll to position [0, 0]
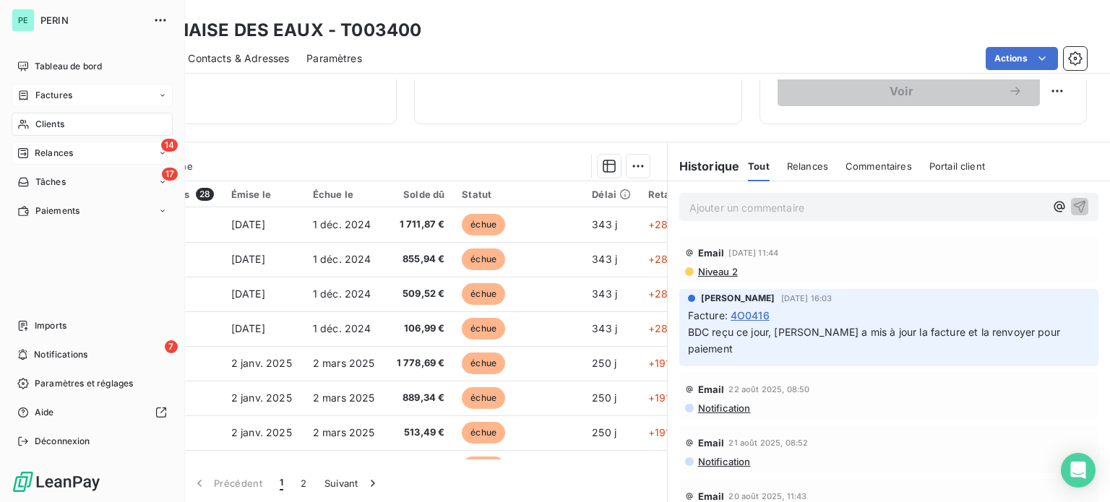
click at [42, 147] on span "Relances" at bounding box center [54, 153] width 38 height 13
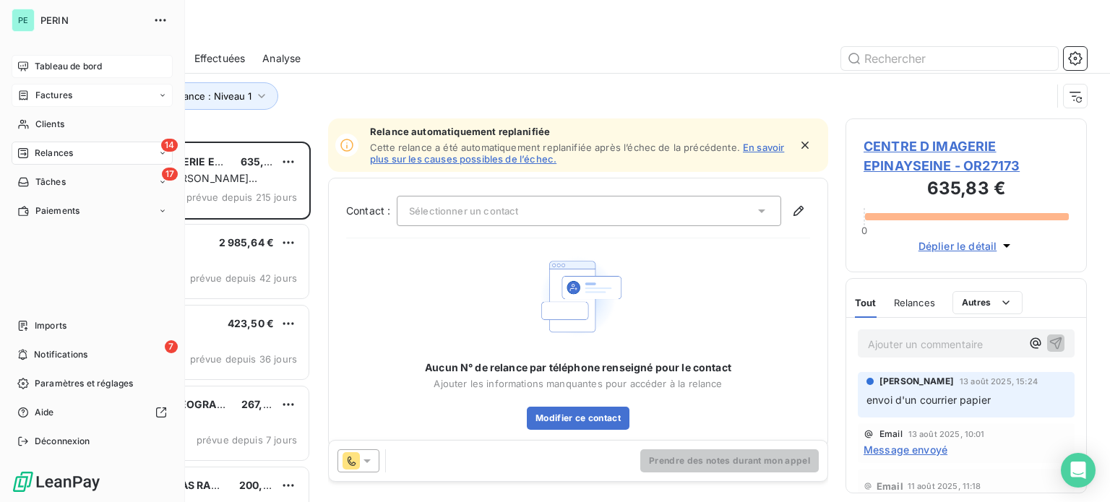
click at [35, 63] on span "Tableau de bord" at bounding box center [68, 66] width 67 height 13
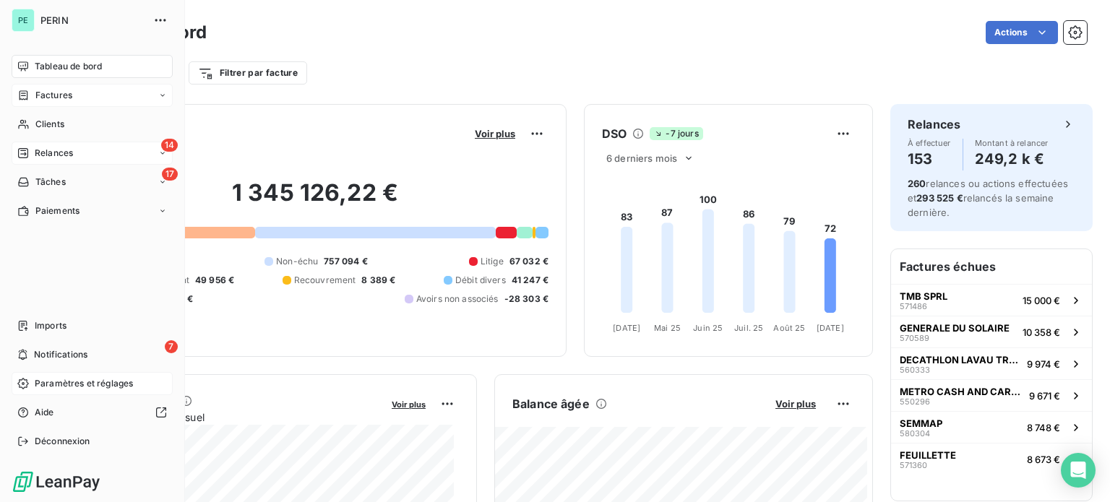
click at [50, 381] on span "Paramètres et réglages" at bounding box center [84, 383] width 98 height 13
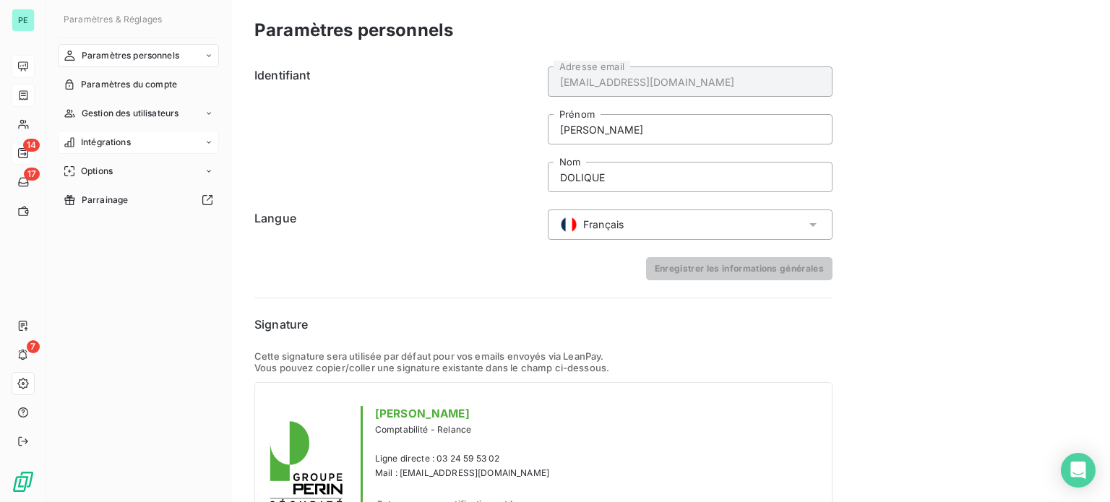
click at [137, 138] on div "Intégrations" at bounding box center [138, 142] width 161 height 23
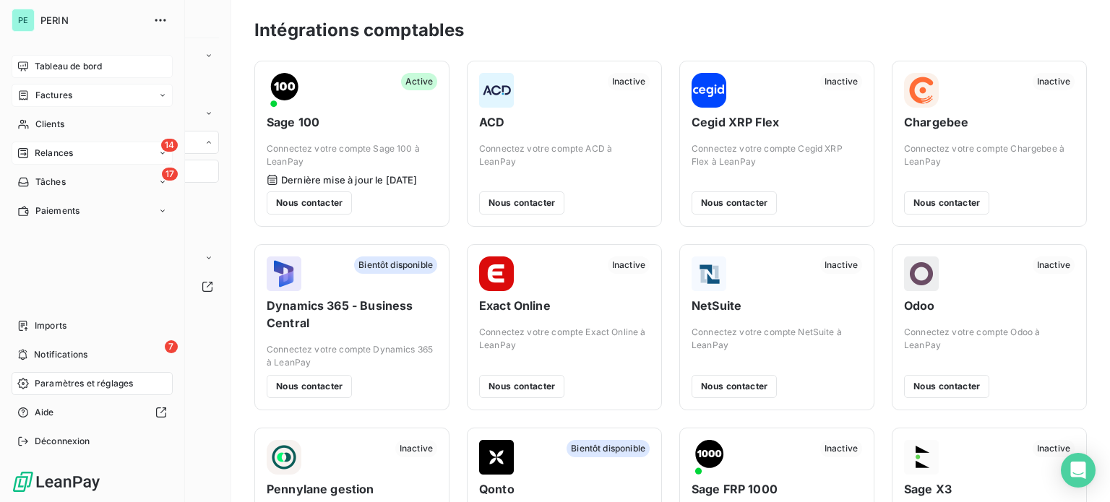
click at [48, 59] on div "Tableau de bord" at bounding box center [92, 66] width 161 height 23
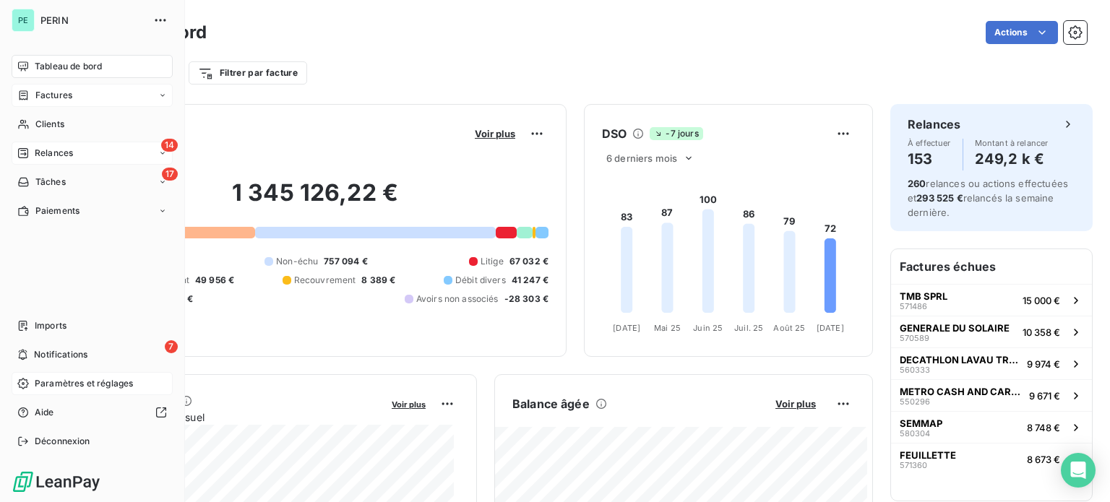
click at [58, 154] on span "Relances" at bounding box center [54, 153] width 38 height 13
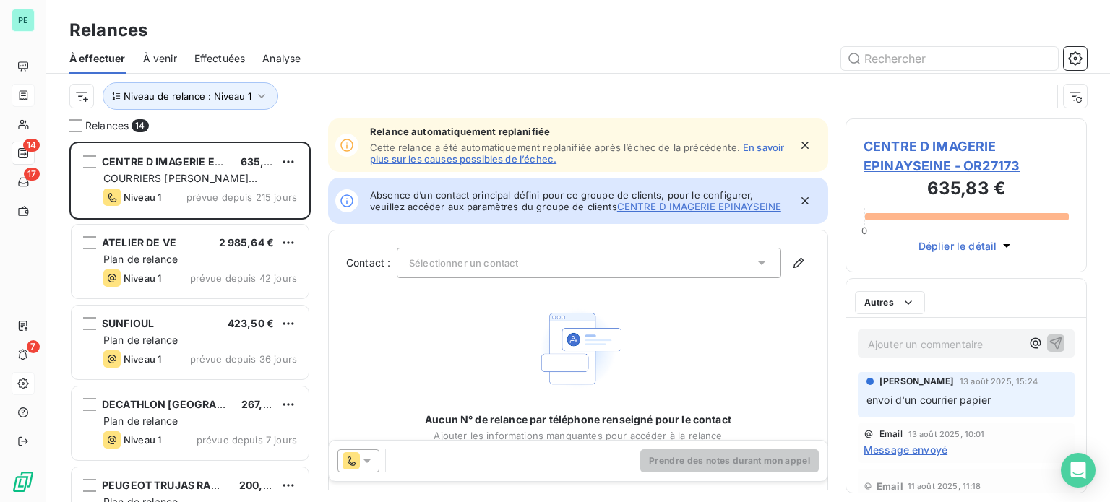
scroll to position [350, 230]
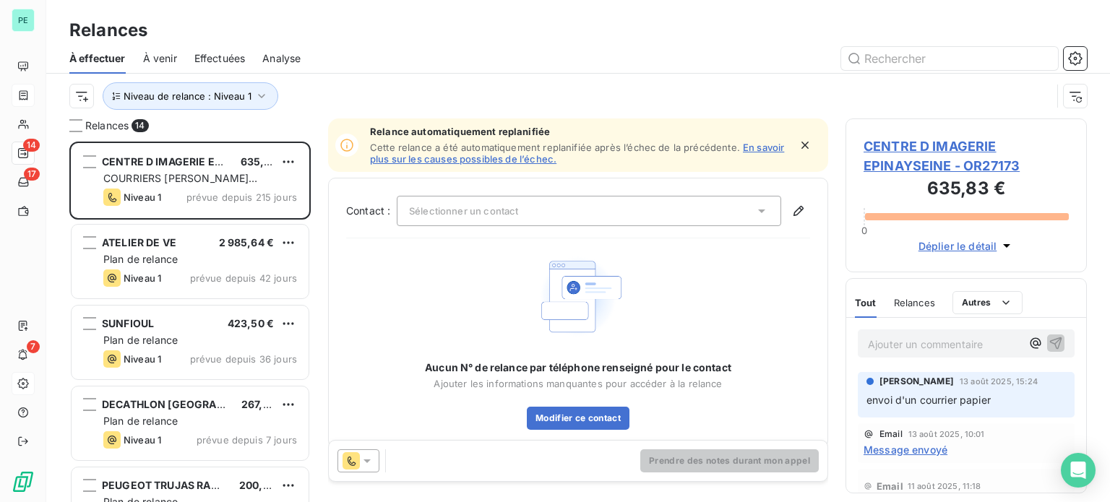
click at [214, 51] on span "Effectuées" at bounding box center [219, 58] width 51 height 14
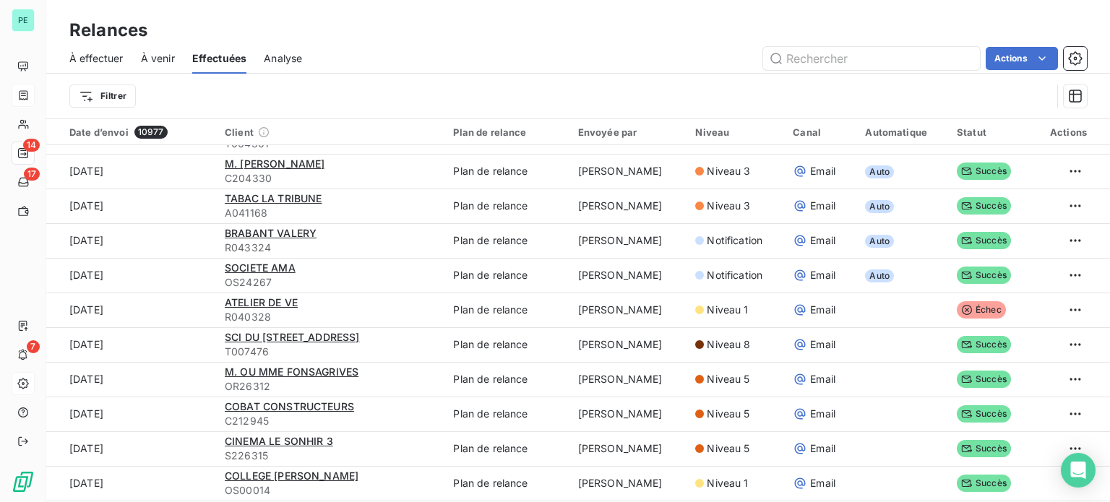
scroll to position [1590, 0]
